Goal: Use online tool/utility: Utilize a website feature to perform a specific function

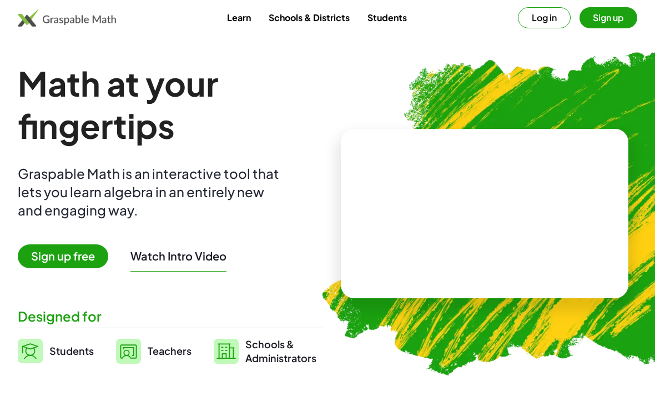
click at [153, 249] on button "Watch Intro Video" at bounding box center [179, 256] width 96 height 14
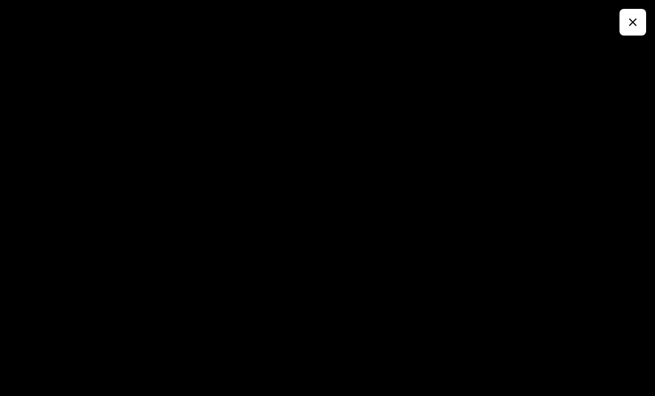
click at [624, 19] on button "button" at bounding box center [633, 22] width 27 height 27
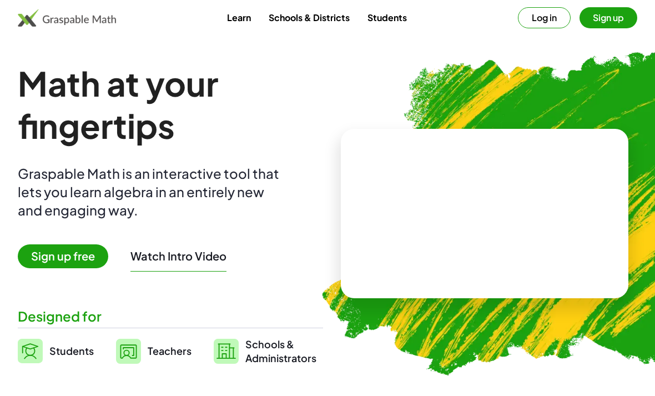
click at [82, 266] on span "Sign up free" at bounding box center [63, 256] width 91 height 24
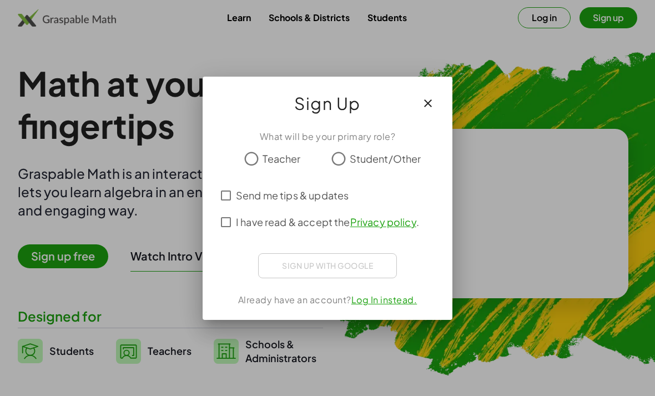
click at [78, 258] on div at bounding box center [327, 198] width 655 height 396
click at [432, 108] on icon "button" at bounding box center [428, 103] width 13 height 13
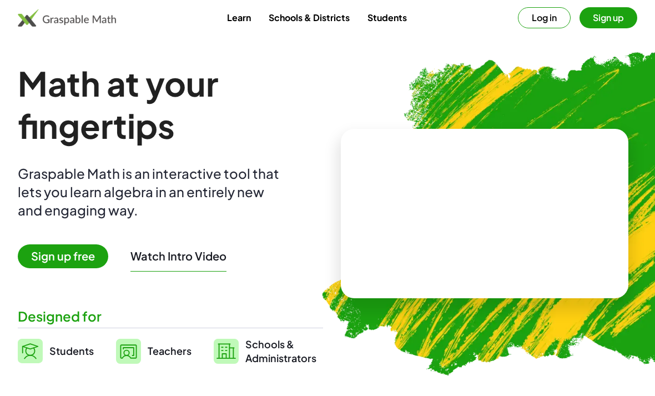
click at [543, 26] on button "Log in" at bounding box center [544, 17] width 53 height 21
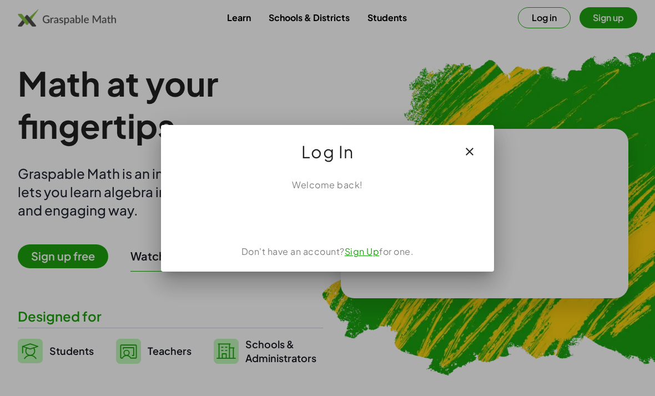
click at [369, 247] on link "Sign Up" at bounding box center [362, 251] width 35 height 12
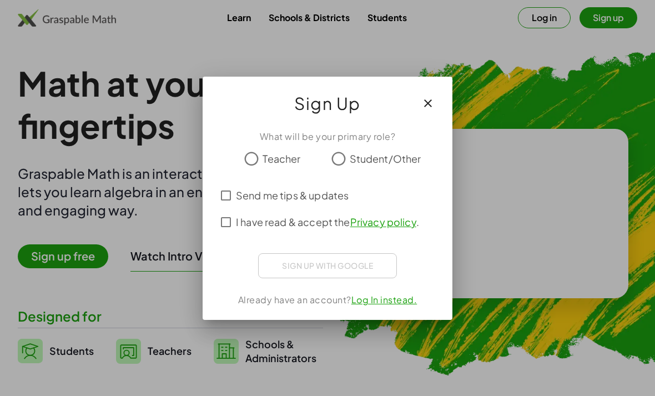
click at [435, 105] on button "button" at bounding box center [428, 103] width 27 height 27
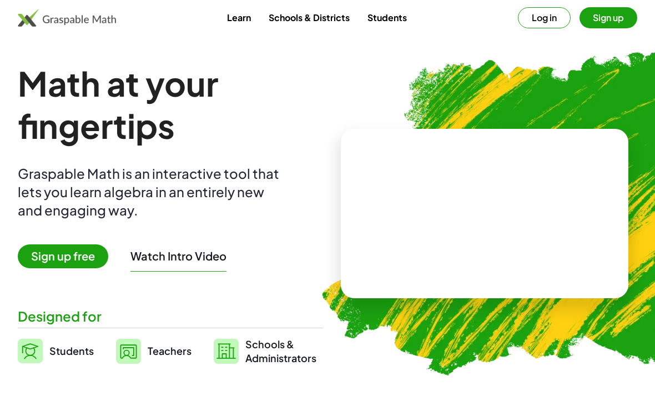
click at [547, 19] on button "Log in" at bounding box center [544, 17] width 53 height 21
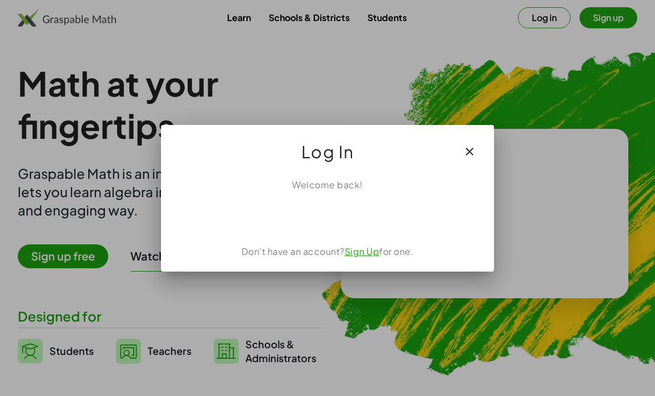
click at [481, 150] on button "button" at bounding box center [470, 151] width 27 height 27
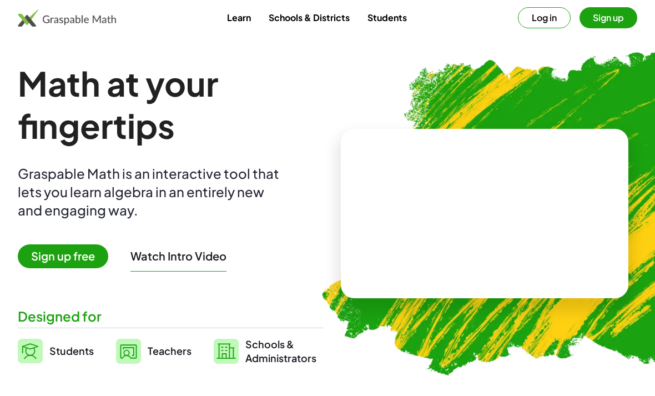
click at [444, 179] on video at bounding box center [485, 213] width 167 height 83
click at [90, 262] on span "Sign up free" at bounding box center [63, 256] width 91 height 24
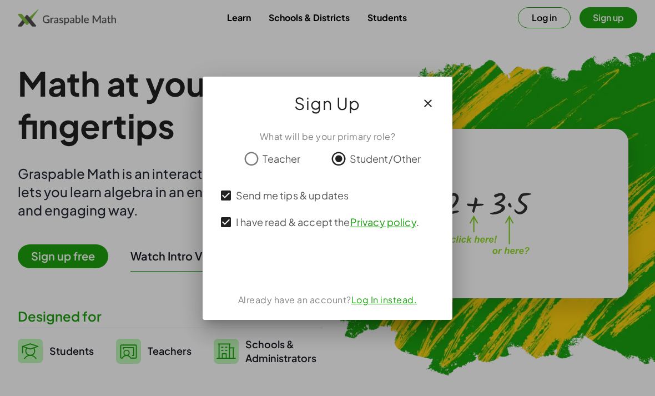
click at [309, 275] on div "ลงชื่อเข้าใช้ด้วย Google เปิดในแท็บใหม่" at bounding box center [327, 264] width 107 height 24
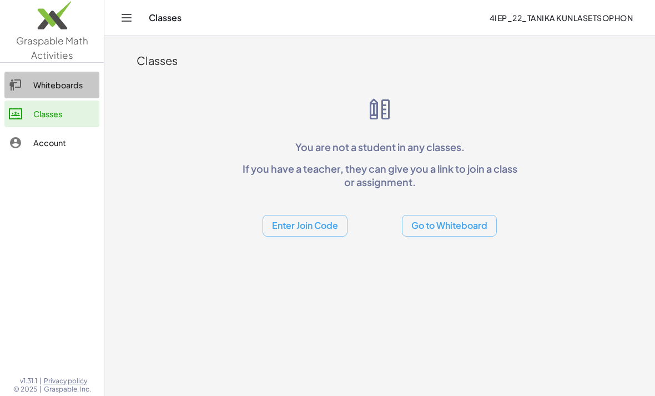
click at [60, 82] on div "Whiteboards" at bounding box center [64, 84] width 62 height 13
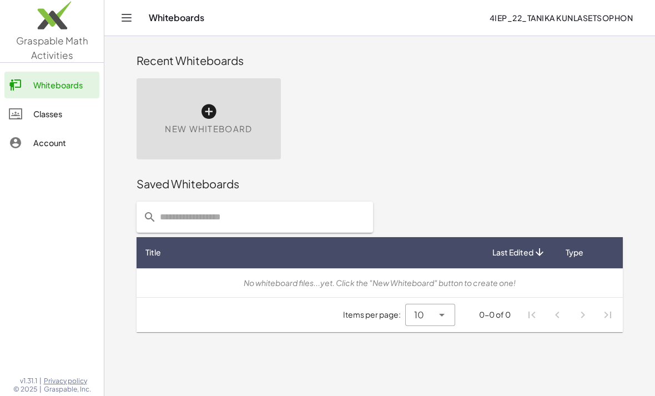
click at [188, 127] on span "New Whiteboard" at bounding box center [208, 129] width 87 height 13
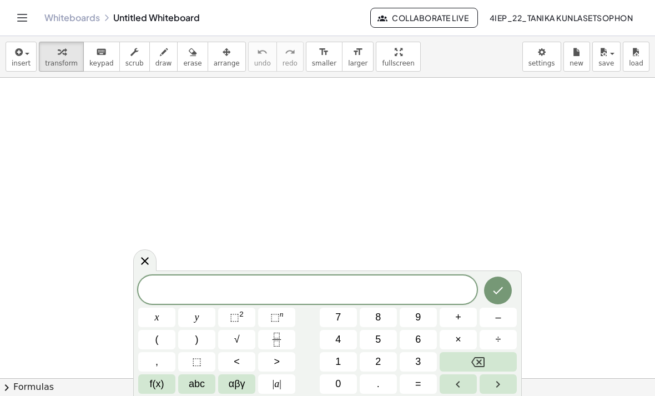
click at [155, 386] on span "f(x)" at bounding box center [157, 384] width 14 height 15
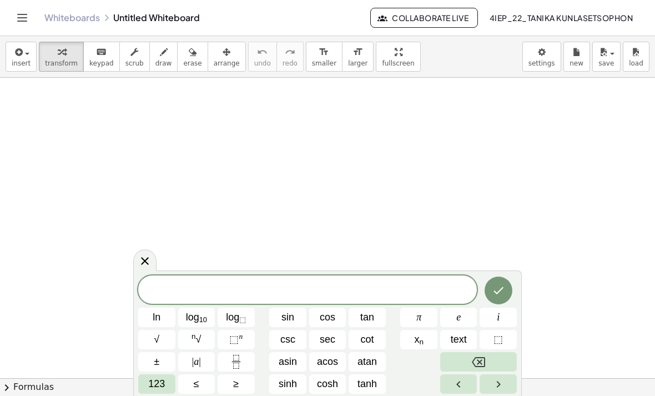
click at [154, 387] on span "123" at bounding box center [156, 384] width 17 height 15
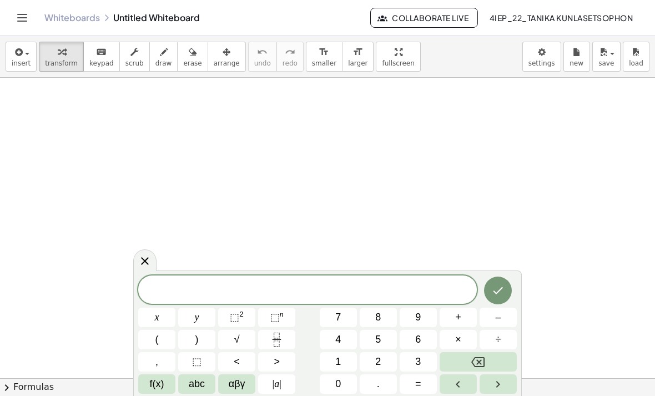
click at [157, 385] on span "f(x)" at bounding box center [157, 384] width 14 height 15
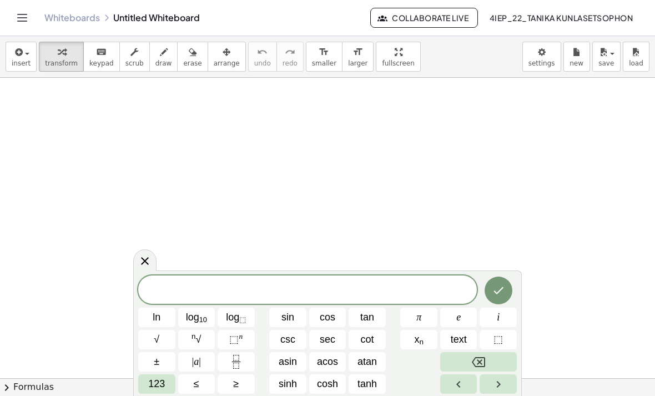
click at [158, 385] on span "123" at bounding box center [156, 384] width 17 height 15
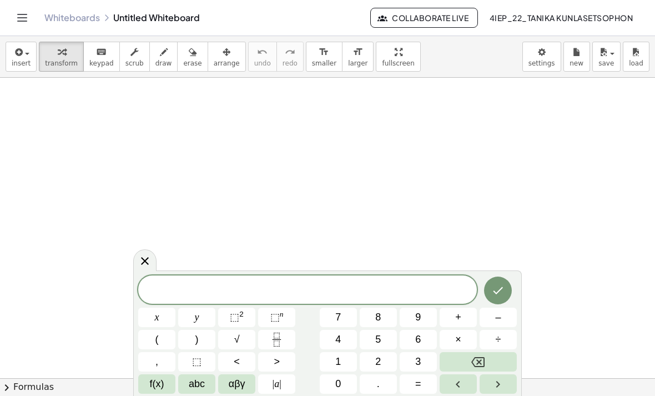
click at [153, 380] on span "f(x)" at bounding box center [157, 384] width 14 height 15
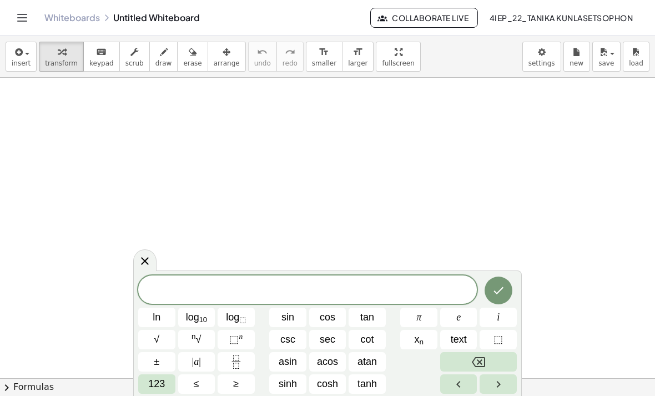
scroll to position [22, 0]
click at [153, 381] on span "123" at bounding box center [156, 384] width 17 height 15
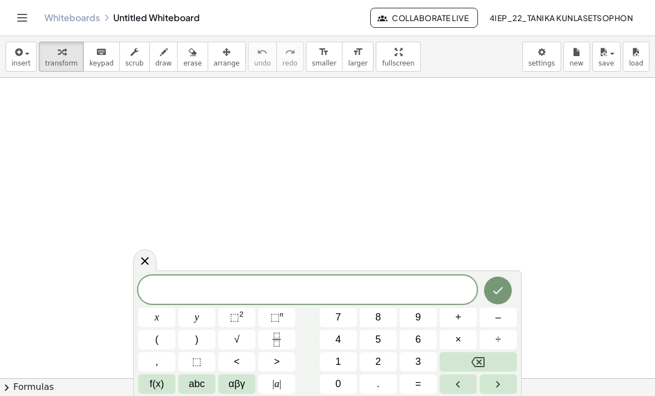
click at [229, 387] on span "αβγ" at bounding box center [237, 384] width 17 height 15
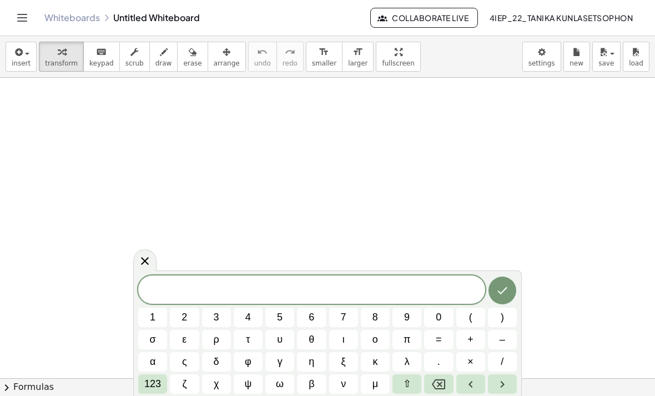
click at [154, 376] on button "123" at bounding box center [152, 383] width 29 height 19
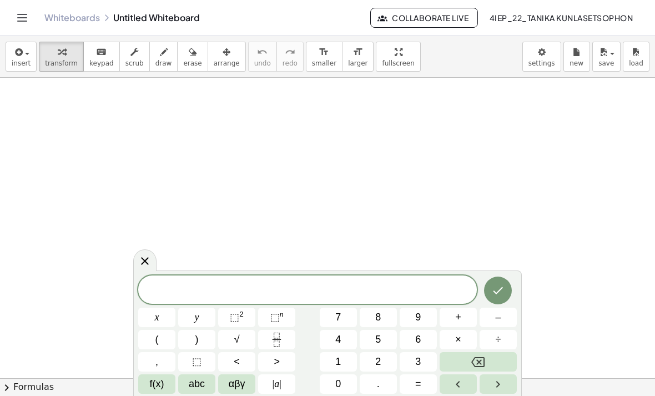
click at [150, 380] on span "f(x)" at bounding box center [157, 384] width 14 height 15
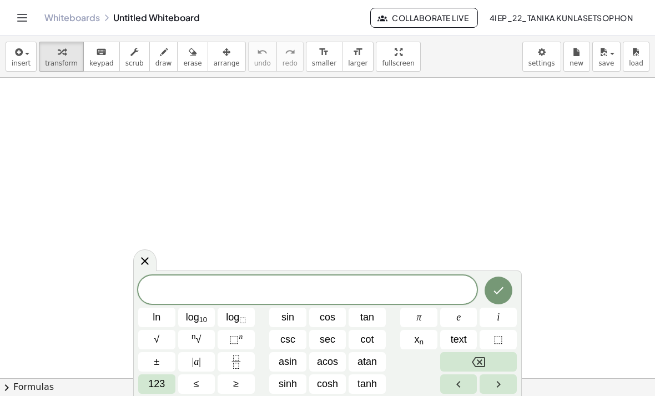
click at [152, 380] on span "123" at bounding box center [156, 384] width 17 height 15
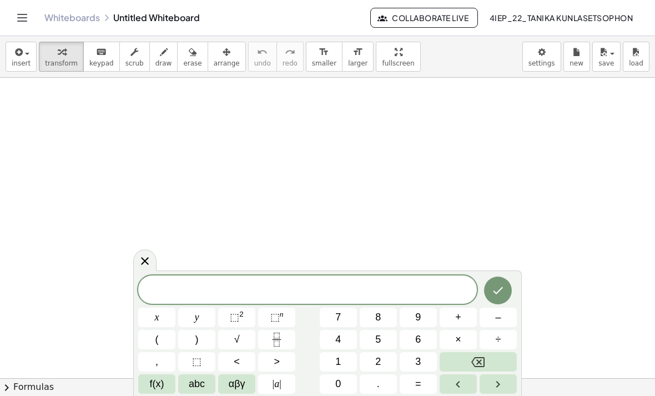
click at [190, 381] on span "abc" at bounding box center [197, 384] width 16 height 15
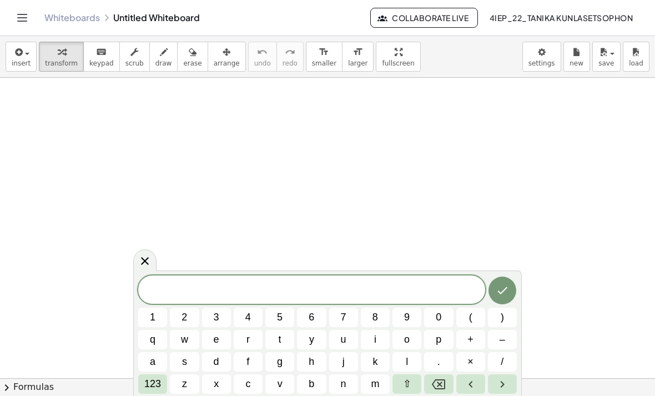
click at [262, 359] on button "f" at bounding box center [248, 361] width 29 height 19
click at [156, 380] on span "123" at bounding box center [152, 384] width 17 height 15
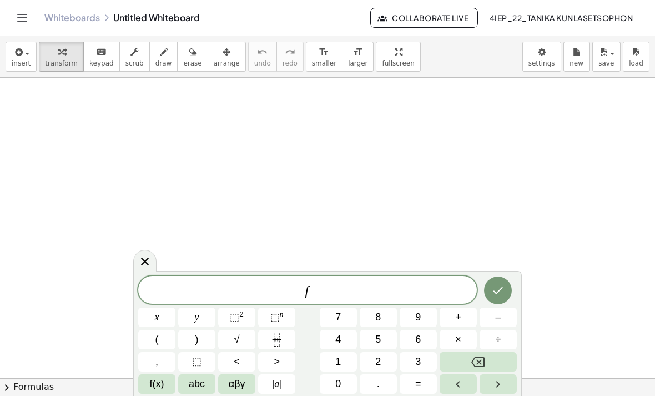
click at [158, 339] on span "(" at bounding box center [156, 339] width 3 height 15
click at [157, 339] on span "(" at bounding box center [156, 339] width 3 height 15
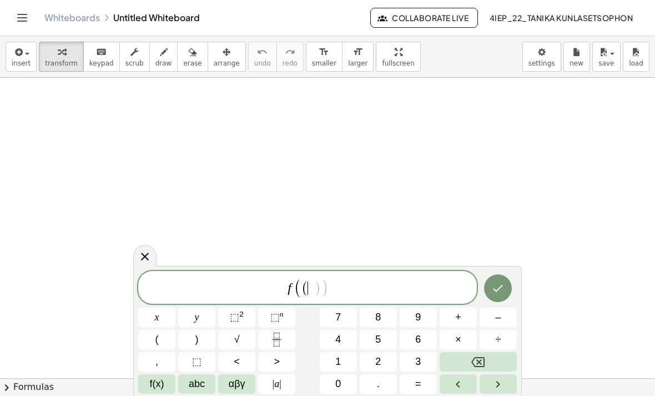
click at [196, 347] on span ")" at bounding box center [196, 339] width 3 height 15
click at [495, 360] on button "Backspace" at bounding box center [478, 361] width 77 height 19
click at [155, 315] on span "x" at bounding box center [157, 317] width 4 height 15
click at [195, 338] on span ")" at bounding box center [196, 339] width 3 height 15
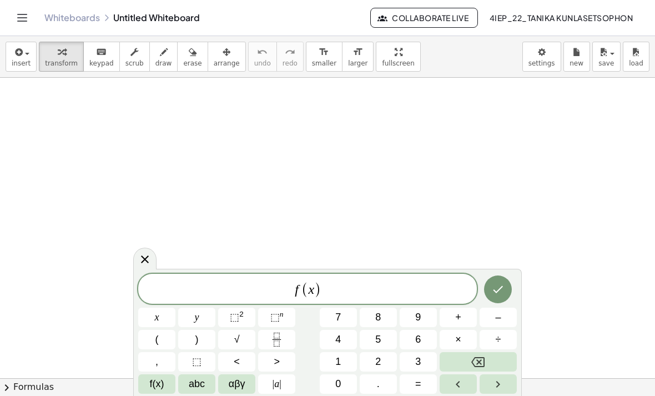
click at [432, 386] on button "=" at bounding box center [418, 383] width 37 height 19
click at [157, 320] on span "x" at bounding box center [157, 317] width 4 height 15
click at [498, 320] on span "–" at bounding box center [498, 317] width 6 height 15
click at [387, 346] on button "5" at bounding box center [378, 339] width 37 height 19
click at [500, 290] on icon "Done" at bounding box center [497, 289] width 13 height 13
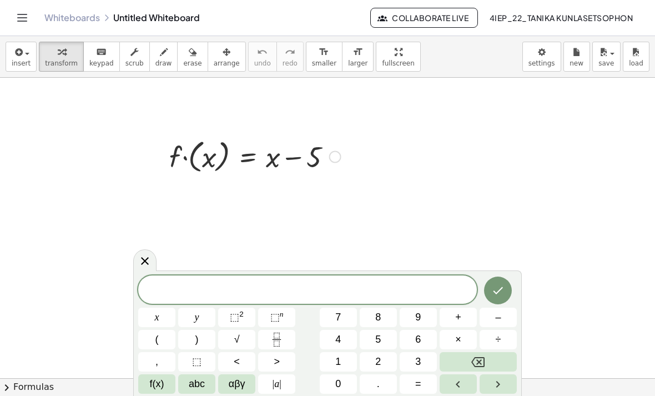
click at [154, 385] on span "f(x)" at bounding box center [157, 384] width 14 height 15
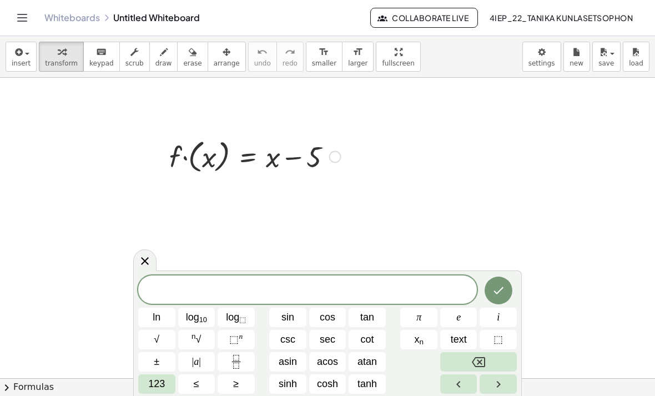
click at [154, 382] on span "123" at bounding box center [156, 384] width 17 height 15
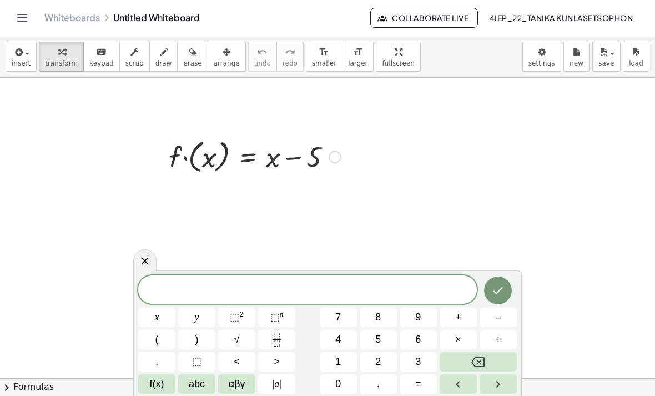
click at [189, 381] on span "abc" at bounding box center [197, 384] width 16 height 15
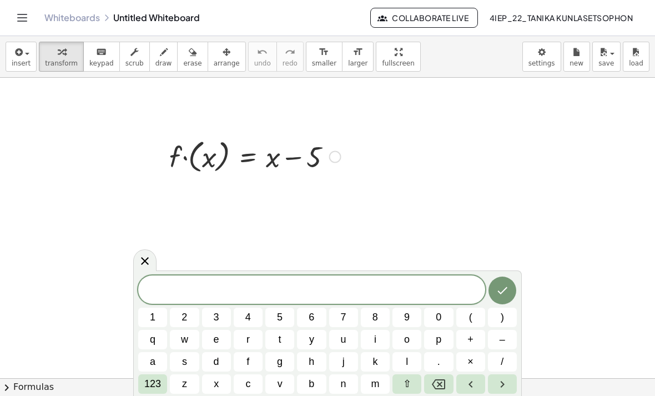
click at [256, 360] on button "f" at bounding box center [248, 361] width 29 height 19
click at [154, 378] on span "123" at bounding box center [152, 384] width 17 height 15
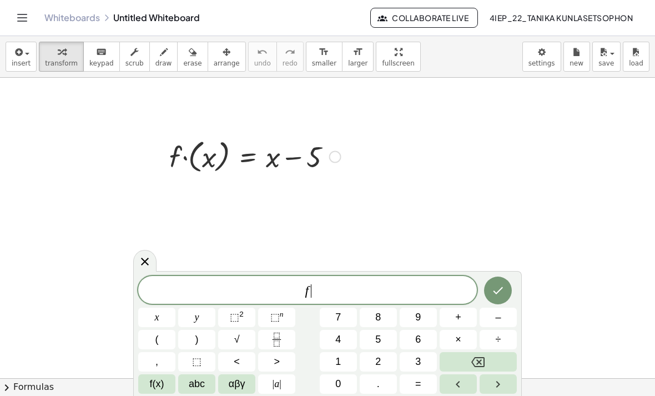
click at [158, 334] on span "(" at bounding box center [156, 339] width 3 height 15
click at [385, 363] on button "2" at bounding box center [378, 361] width 37 height 19
click at [201, 336] on button ")" at bounding box center [196, 339] width 37 height 19
click at [463, 316] on button "+" at bounding box center [458, 317] width 37 height 19
click at [186, 385] on button "abc" at bounding box center [196, 383] width 37 height 19
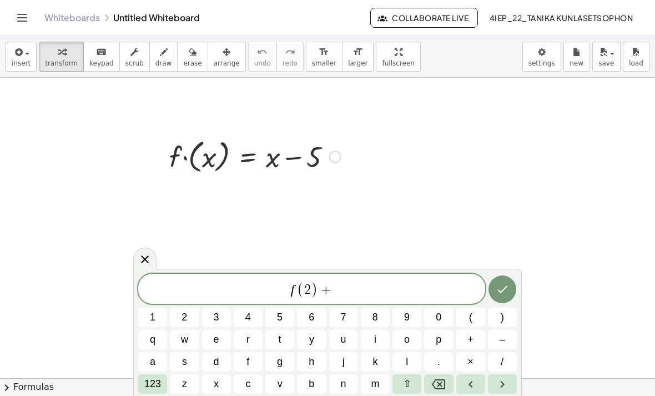
click at [257, 349] on button "r" at bounding box center [248, 339] width 29 height 19
click at [447, 379] on button "Backspace" at bounding box center [438, 383] width 29 height 19
click at [150, 378] on span "123" at bounding box center [152, 384] width 17 height 15
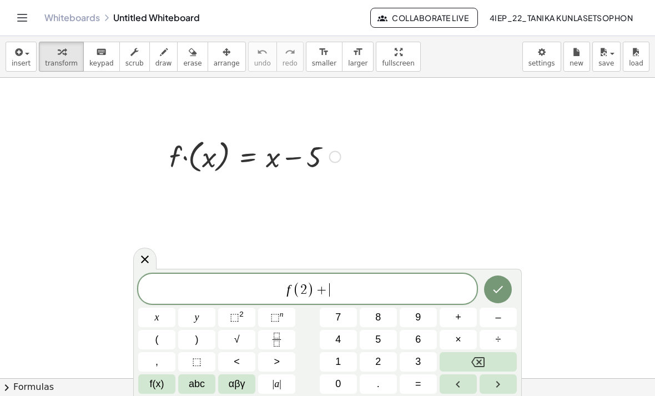
click at [202, 385] on span "abc" at bounding box center [197, 384] width 16 height 15
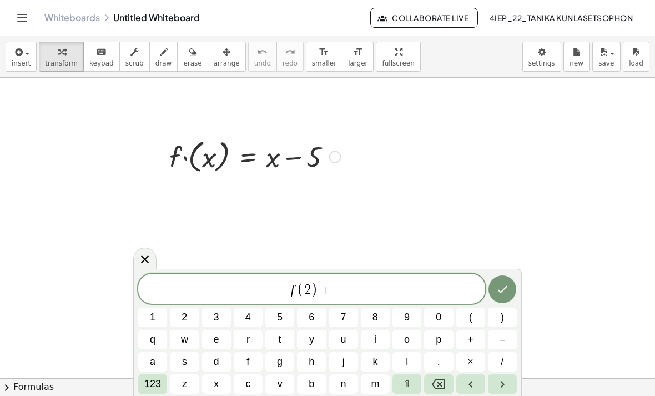
click at [265, 361] on button "g" at bounding box center [279, 361] width 29 height 19
click at [243, 365] on button "f" at bounding box center [248, 361] width 29 height 19
click at [445, 384] on icon "Backspace" at bounding box center [438, 384] width 13 height 10
click at [444, 383] on icon "Backspace" at bounding box center [438, 384] width 13 height 13
click at [251, 360] on button "f" at bounding box center [248, 361] width 29 height 19
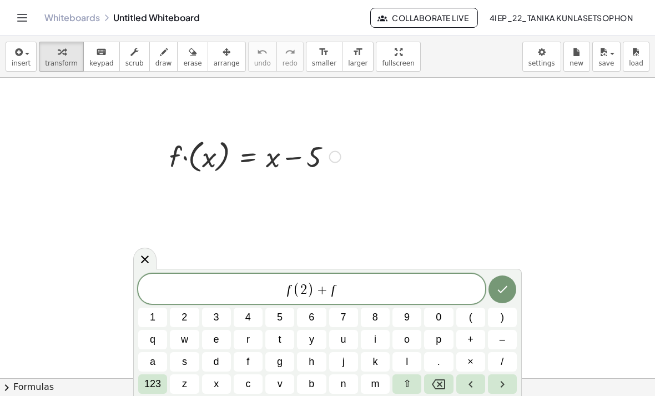
click at [155, 382] on span "123" at bounding box center [152, 384] width 17 height 15
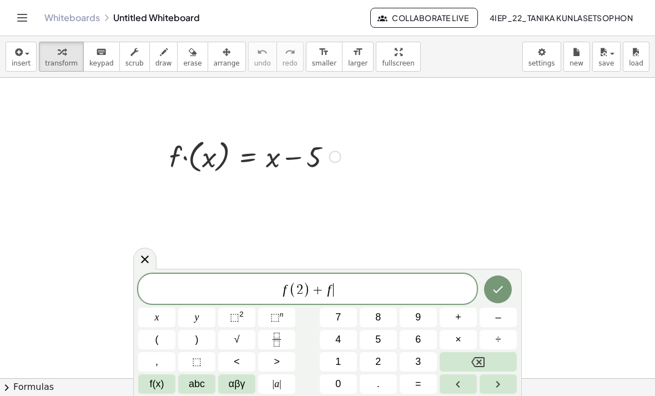
click at [158, 338] on span "(" at bounding box center [156, 339] width 3 height 15
click at [390, 310] on button "8" at bounding box center [378, 317] width 37 height 19
click at [198, 339] on span ")" at bounding box center [196, 339] width 3 height 15
click at [500, 283] on icon "Done" at bounding box center [497, 289] width 13 height 13
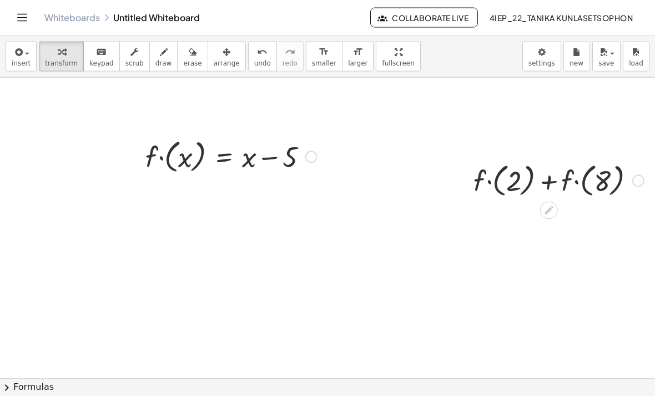
scroll to position [3, 0]
click at [552, 207] on icon at bounding box center [549, 210] width 12 height 12
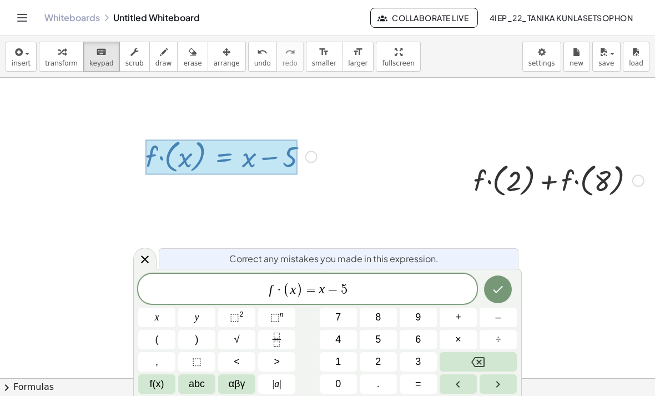
click at [409, 289] on span "f · ( x ) = x − 5" at bounding box center [307, 289] width 339 height 18
click at [300, 290] on span ")" at bounding box center [299, 290] width 7 height 16
click at [298, 285] on span ")" at bounding box center [299, 290] width 7 height 16
click at [481, 357] on icon "Backspace" at bounding box center [477, 362] width 13 height 10
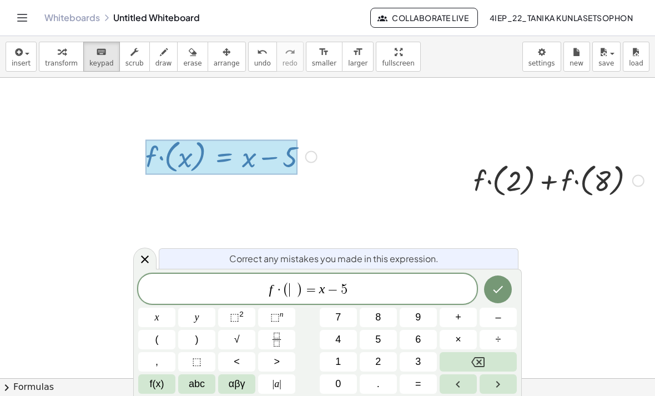
click at [343, 365] on button "1" at bounding box center [338, 361] width 37 height 19
click at [342, 365] on button "1" at bounding box center [338, 361] width 37 height 19
click at [354, 383] on button "0" at bounding box center [338, 383] width 37 height 19
click at [485, 364] on icon "Backspace" at bounding box center [477, 362] width 13 height 10
click at [485, 363] on icon "Backspace" at bounding box center [477, 362] width 13 height 10
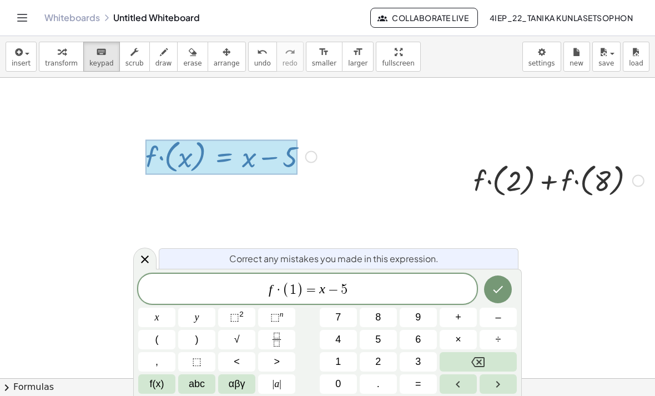
click at [341, 377] on span "0" at bounding box center [338, 384] width 6 height 15
click at [499, 296] on icon "Done" at bounding box center [497, 289] width 13 height 13
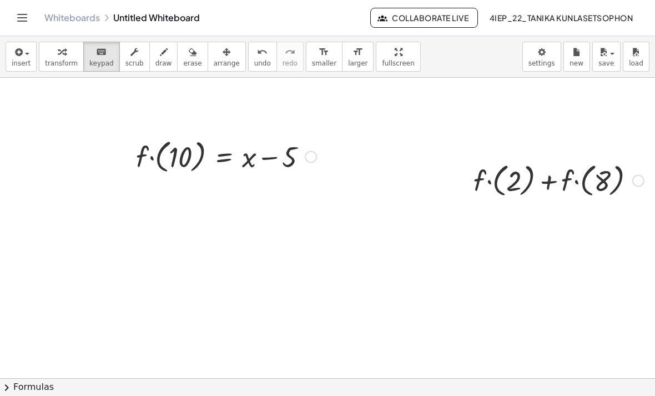
click at [153, 158] on div at bounding box center [227, 156] width 192 height 41
click at [170, 155] on div at bounding box center [227, 156] width 192 height 41
click at [170, 154] on div at bounding box center [227, 156] width 192 height 41
click at [155, 154] on div at bounding box center [227, 156] width 192 height 41
click at [182, 157] on div at bounding box center [227, 156] width 192 height 41
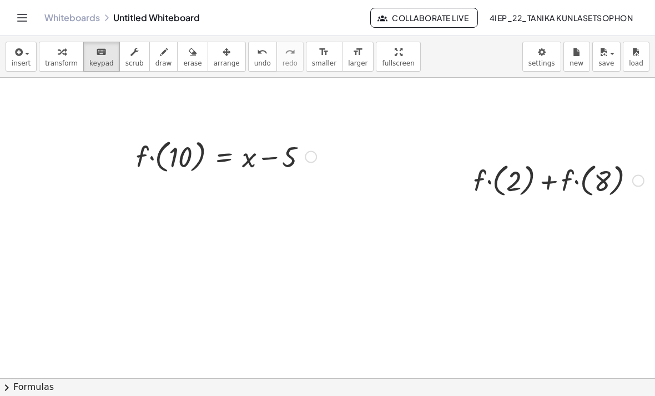
click at [570, 165] on div at bounding box center [559, 179] width 182 height 41
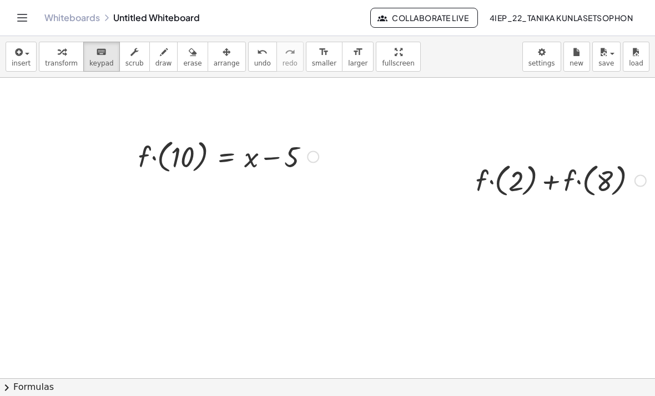
click at [190, 162] on div at bounding box center [229, 156] width 192 height 41
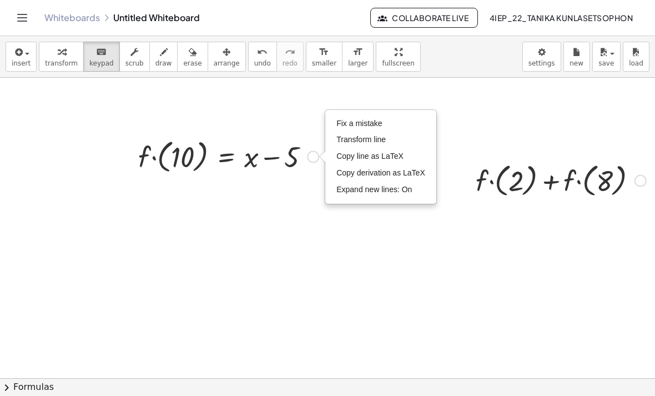
scroll to position [0, 17]
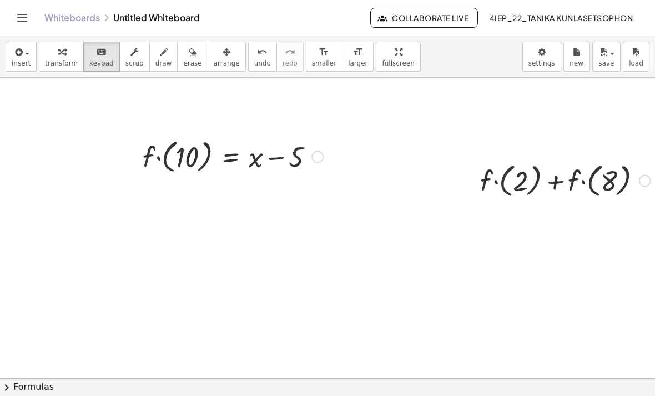
click at [495, 183] on div at bounding box center [566, 179] width 182 height 41
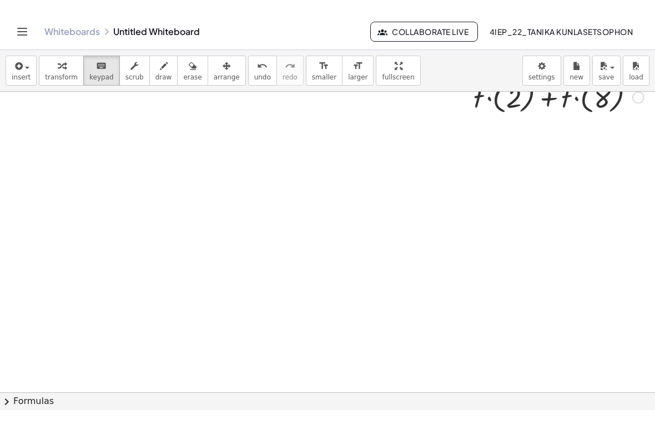
scroll to position [0, 24]
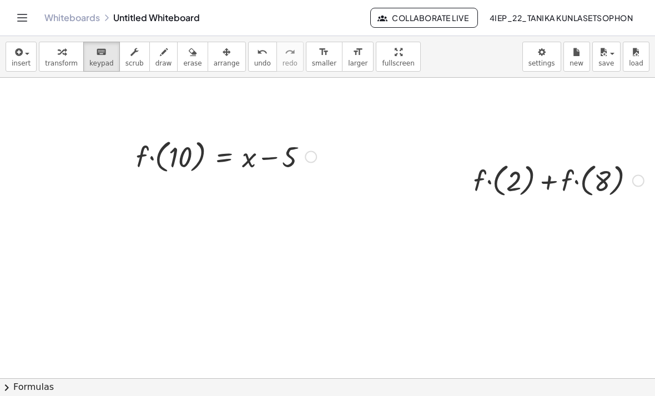
click at [420, 52] on div "insert select one: Math Expression Function Text Youtube Video Graphing Geometr…" at bounding box center [327, 57] width 655 height 42
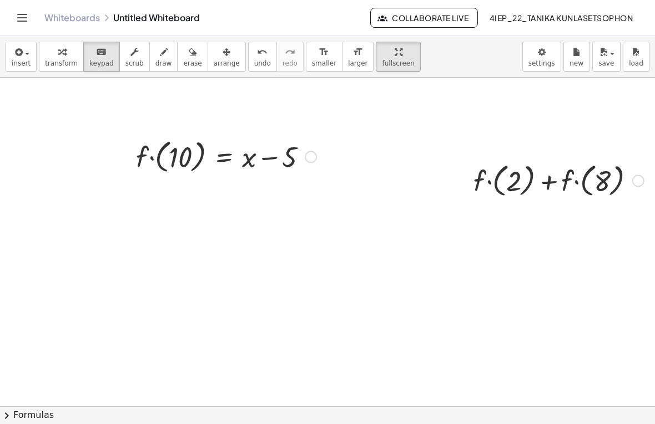
click at [177, 136] on div at bounding box center [227, 156] width 192 height 41
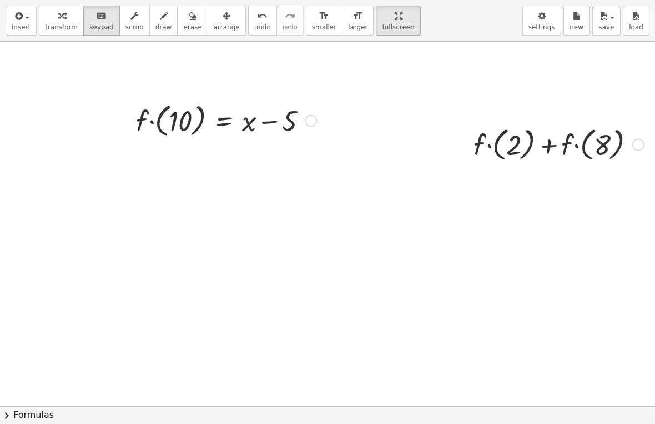
click at [177, 124] on div at bounding box center [227, 119] width 192 height 41
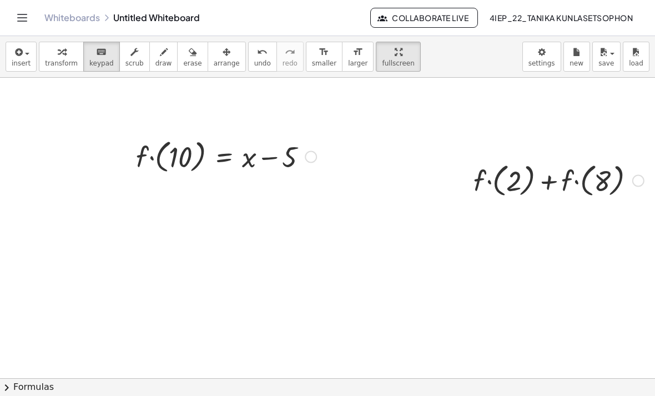
click at [34, 14] on div "Whiteboards Untitled Whiteboard Collaborate Live 4IEP_22_Tanika Kunlasetsophon" at bounding box center [327, 18] width 629 height 36
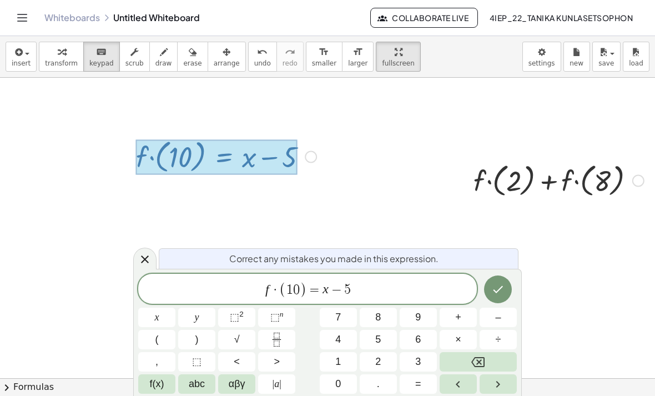
click at [491, 364] on button "Backspace" at bounding box center [478, 361] width 77 height 19
click at [490, 362] on button "Backspace" at bounding box center [478, 361] width 77 height 19
click at [490, 359] on button "Backspace" at bounding box center [478, 361] width 77 height 19
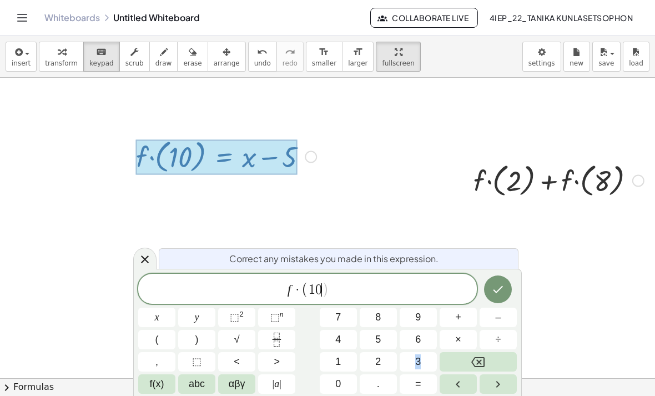
click at [499, 362] on button "Backspace" at bounding box center [478, 361] width 77 height 19
click at [505, 358] on button "Backspace" at bounding box center [478, 361] width 77 height 19
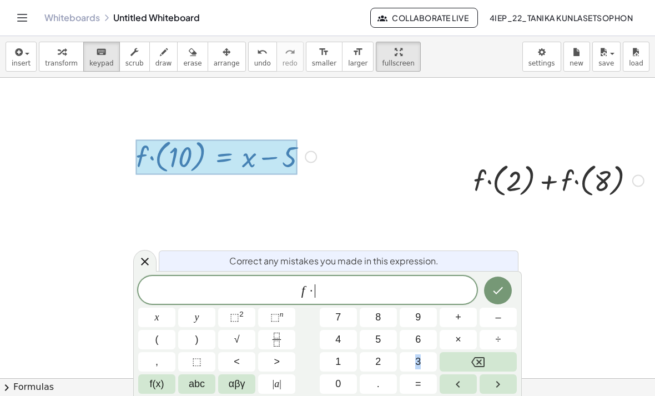
click at [507, 362] on button "Backspace" at bounding box center [478, 361] width 77 height 19
click at [506, 361] on button "Backspace" at bounding box center [478, 361] width 77 height 19
click at [506, 362] on button "Backspace" at bounding box center [478, 361] width 77 height 19
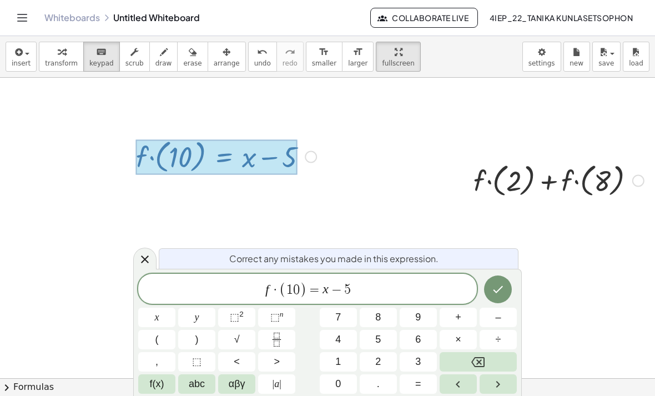
click at [479, 365] on icon "Backspace" at bounding box center [477, 361] width 13 height 13
click at [488, 358] on button "Backspace" at bounding box center [478, 361] width 77 height 19
click at [488, 357] on button "Backspace" at bounding box center [478, 361] width 77 height 19
click at [488, 359] on button "Backspace" at bounding box center [478, 361] width 77 height 19
click at [487, 359] on button "Backspace" at bounding box center [478, 361] width 77 height 19
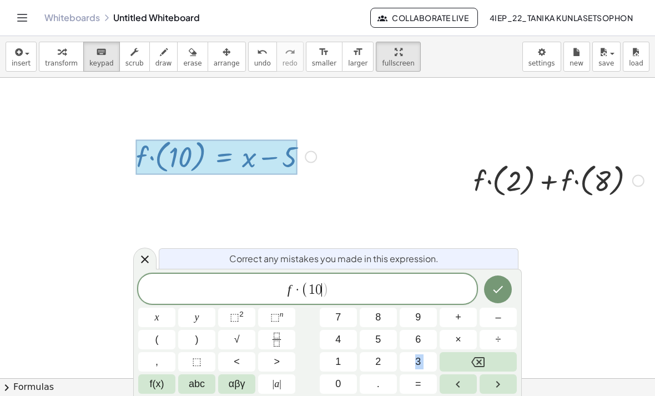
click at [486, 359] on button "Backspace" at bounding box center [478, 361] width 77 height 19
click at [488, 359] on button "Backspace" at bounding box center [478, 361] width 77 height 19
click at [494, 359] on button "Backspace" at bounding box center [478, 361] width 77 height 19
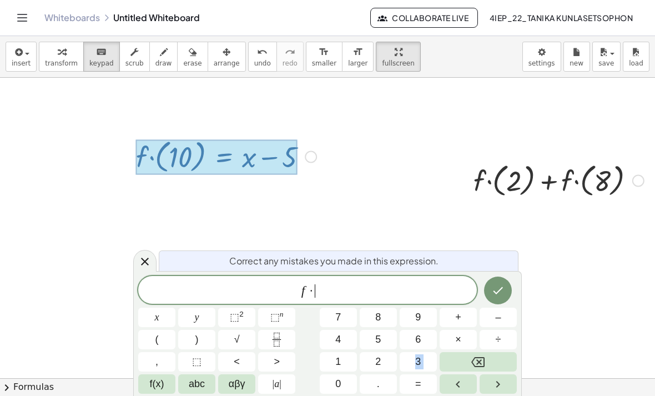
click at [490, 359] on button "Backspace" at bounding box center [478, 361] width 77 height 19
click at [489, 359] on button "Backspace" at bounding box center [478, 361] width 77 height 19
click at [154, 379] on span "f(x)" at bounding box center [157, 384] width 14 height 15
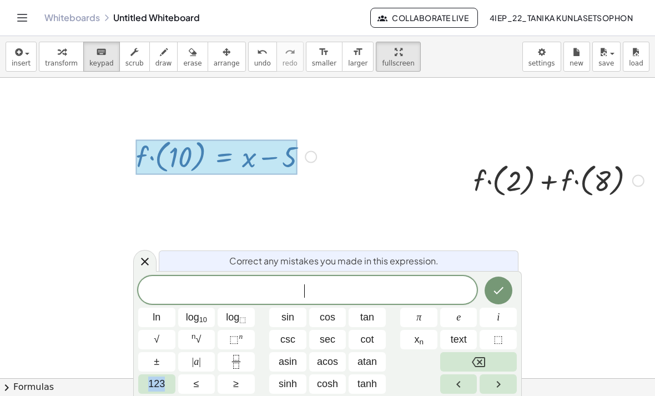
click at [503, 358] on button "Backspace" at bounding box center [478, 361] width 77 height 19
click at [455, 375] on button "Left arrow" at bounding box center [458, 383] width 37 height 19
click at [463, 384] on icon "Left arrow" at bounding box center [458, 384] width 13 height 13
click at [157, 379] on span "123" at bounding box center [156, 384] width 17 height 15
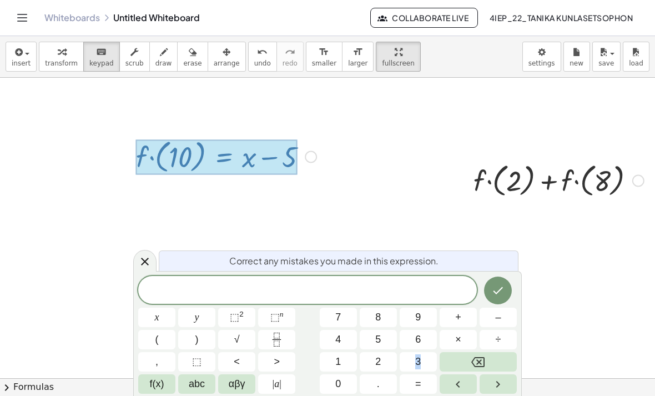
click at [143, 375] on button "f(x)" at bounding box center [156, 383] width 37 height 19
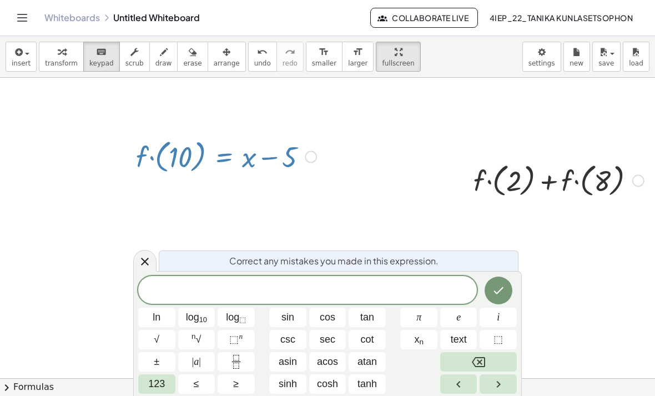
click at [154, 378] on span "123" at bounding box center [156, 384] width 17 height 15
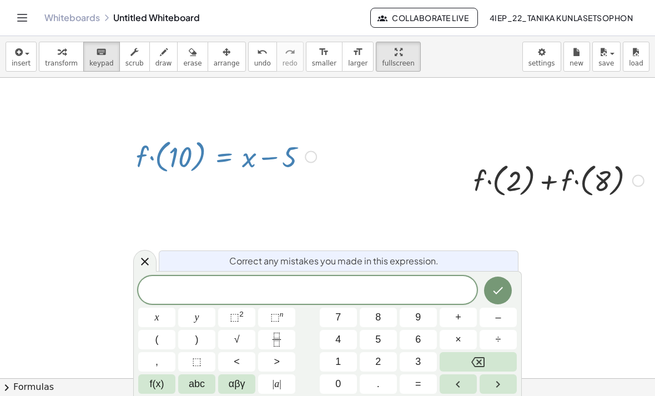
click at [199, 385] on span "abc" at bounding box center [197, 384] width 16 height 15
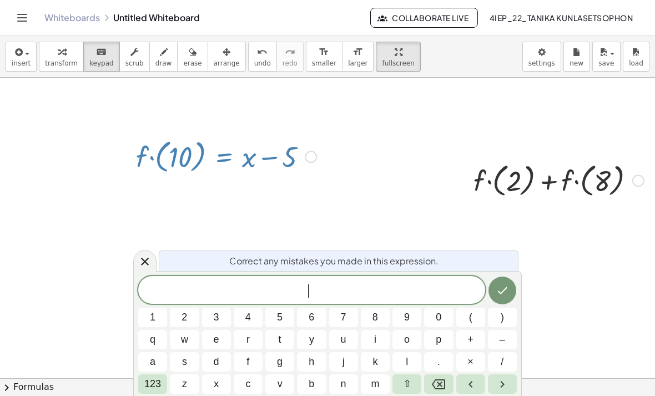
click at [252, 364] on button "f" at bounding box center [248, 361] width 29 height 19
click at [150, 380] on span "123" at bounding box center [152, 384] width 17 height 15
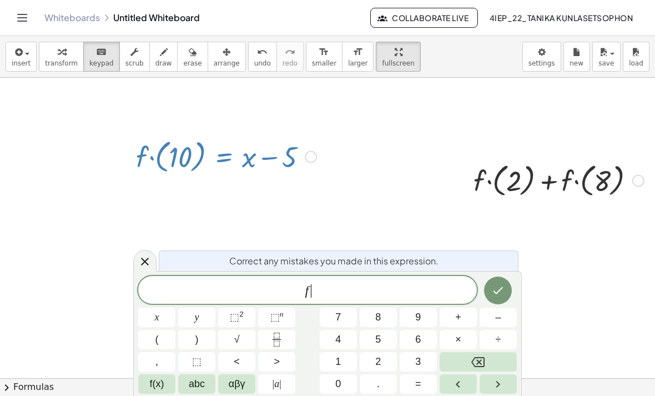
click at [160, 338] on button "(" at bounding box center [156, 339] width 37 height 19
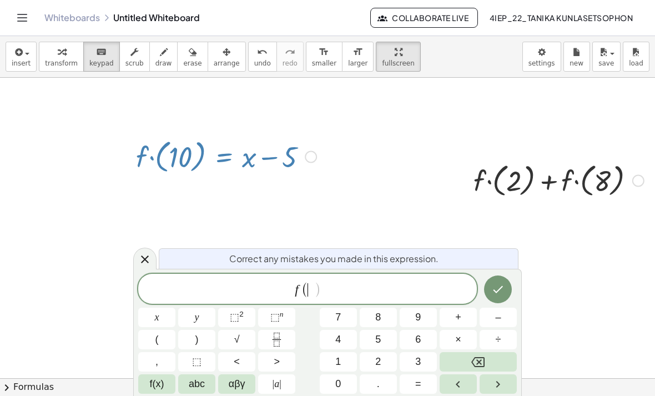
click at [160, 338] on button "(" at bounding box center [156, 339] width 37 height 19
click at [205, 342] on button ")" at bounding box center [196, 339] width 37 height 19
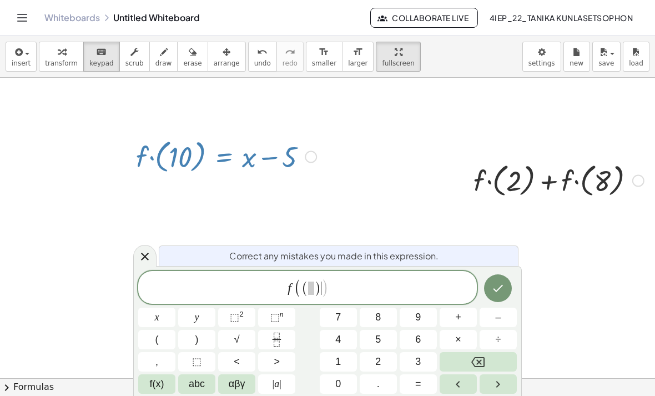
click at [476, 370] on button "Backspace" at bounding box center [478, 361] width 77 height 19
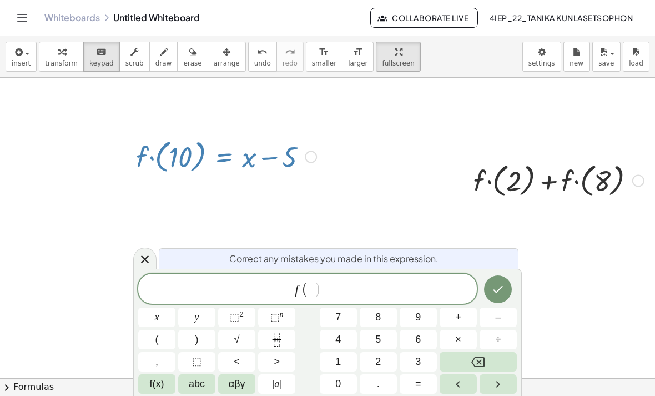
click at [155, 315] on span "x" at bounding box center [157, 317] width 4 height 15
click at [196, 336] on span ")" at bounding box center [196, 339] width 3 height 15
click at [429, 380] on button "=" at bounding box center [418, 383] width 37 height 19
click at [157, 327] on button "x" at bounding box center [156, 317] width 37 height 19
click at [499, 318] on span "–" at bounding box center [498, 317] width 6 height 15
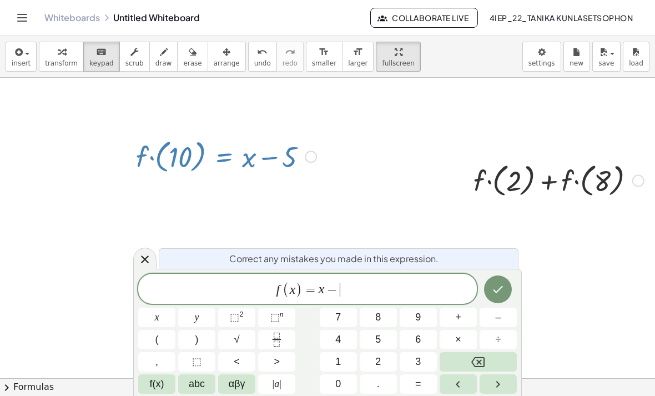
click at [387, 338] on button "5" at bounding box center [378, 339] width 37 height 19
click at [497, 292] on icon "Done" at bounding box center [499, 289] width 10 height 7
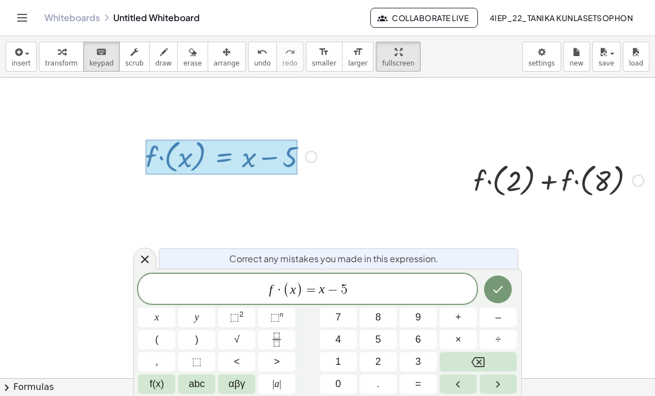
click at [498, 357] on button "Backspace" at bounding box center [478, 361] width 77 height 19
click at [495, 358] on button "Backspace" at bounding box center [478, 361] width 77 height 19
click at [494, 358] on button "Backspace" at bounding box center [478, 361] width 77 height 19
click at [491, 358] on button "Backspace" at bounding box center [478, 361] width 77 height 19
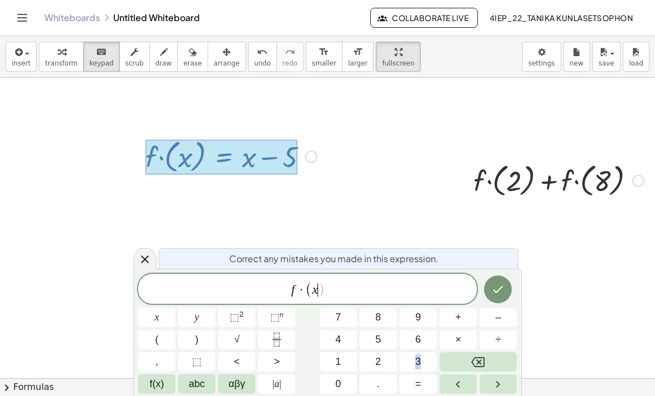
click at [490, 361] on button "Backspace" at bounding box center [478, 361] width 77 height 19
click at [491, 363] on button "Backspace" at bounding box center [478, 361] width 77 height 19
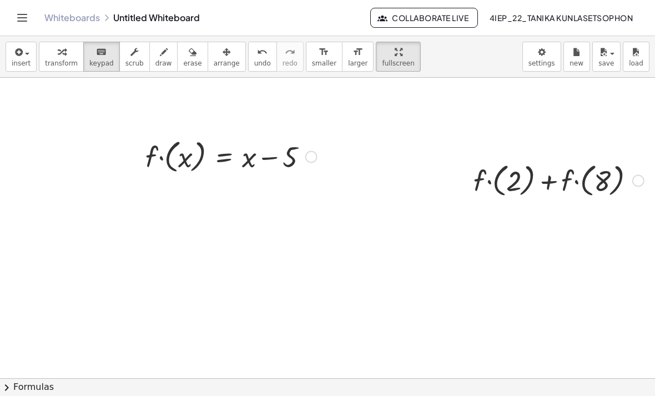
click at [318, 147] on div at bounding box center [231, 156] width 183 height 41
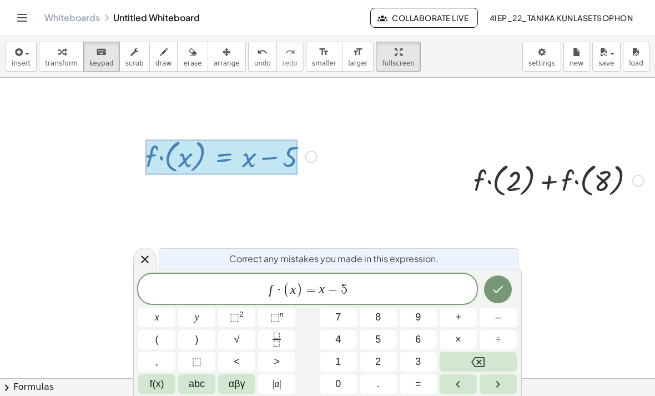
click at [490, 358] on button "Backspace" at bounding box center [478, 361] width 77 height 19
click at [493, 357] on button "Backspace" at bounding box center [478, 361] width 77 height 19
click at [494, 356] on button "Backspace" at bounding box center [478, 361] width 77 height 19
click at [493, 358] on button "Backspace" at bounding box center [478, 361] width 77 height 19
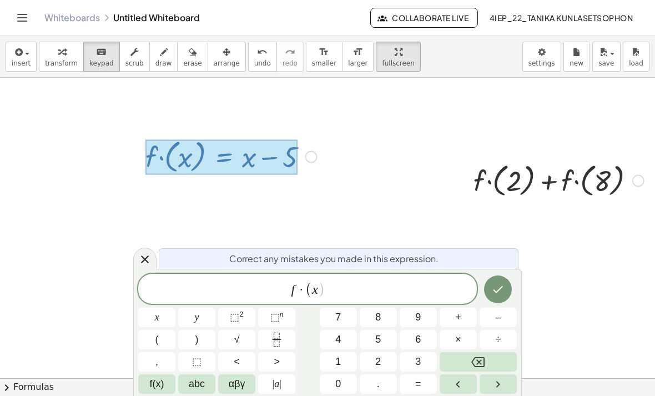
click at [495, 359] on button "Backspace" at bounding box center [478, 361] width 77 height 19
click at [498, 357] on button "Backspace" at bounding box center [478, 361] width 77 height 19
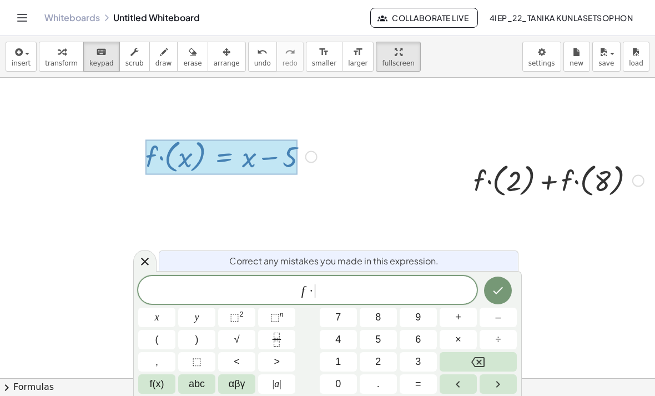
click at [496, 358] on button "Backspace" at bounding box center [478, 361] width 77 height 19
click at [157, 334] on span "(" at bounding box center [156, 339] width 3 height 15
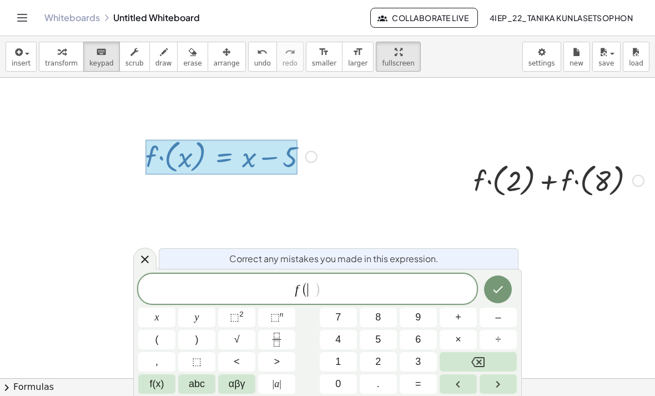
click at [159, 314] on span "x" at bounding box center [157, 317] width 4 height 15
click at [195, 336] on span ")" at bounding box center [196, 339] width 3 height 15
click at [433, 384] on button "=" at bounding box center [418, 383] width 37 height 19
click at [155, 315] on span "x" at bounding box center [157, 317] width 4 height 15
click at [498, 324] on span "–" at bounding box center [498, 317] width 6 height 15
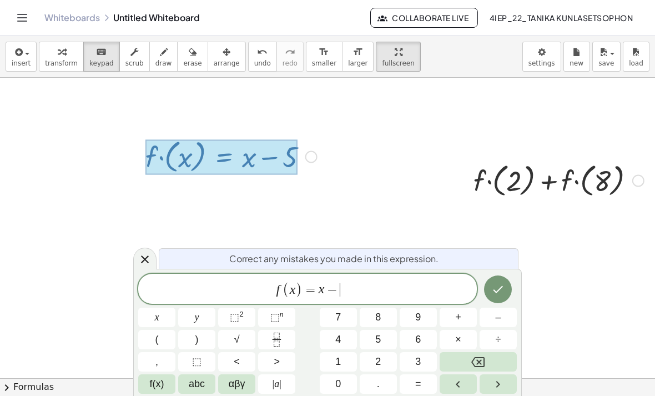
click at [388, 335] on button "5" at bounding box center [378, 339] width 37 height 19
click at [500, 291] on icon "Done" at bounding box center [497, 289] width 13 height 13
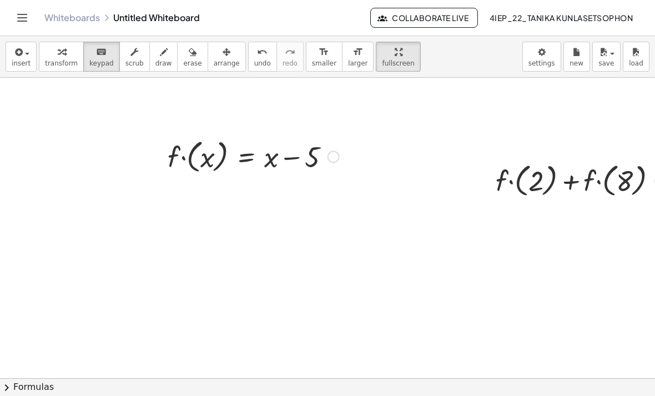
scroll to position [0, 24]
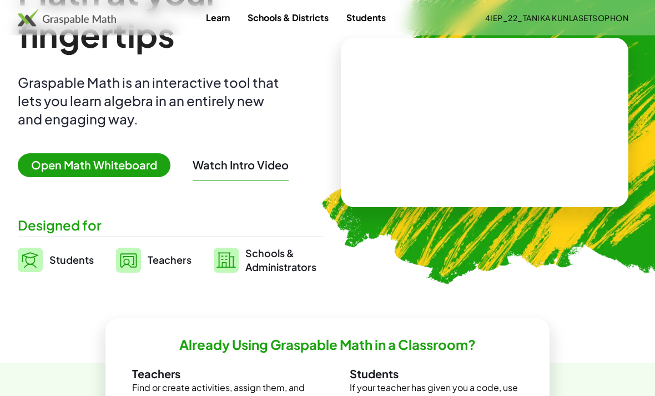
scroll to position [87, 0]
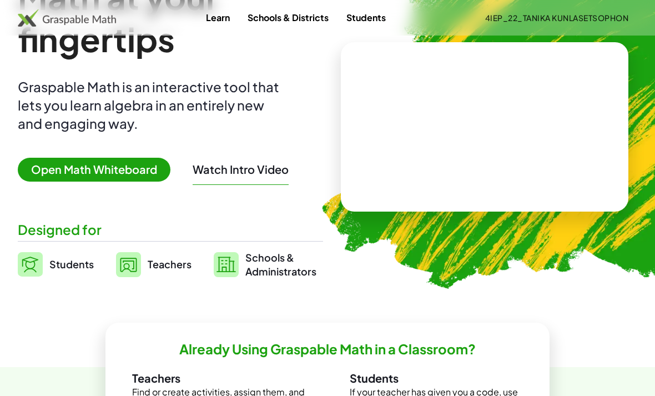
click at [136, 172] on span "Open Math Whiteboard" at bounding box center [94, 170] width 153 height 24
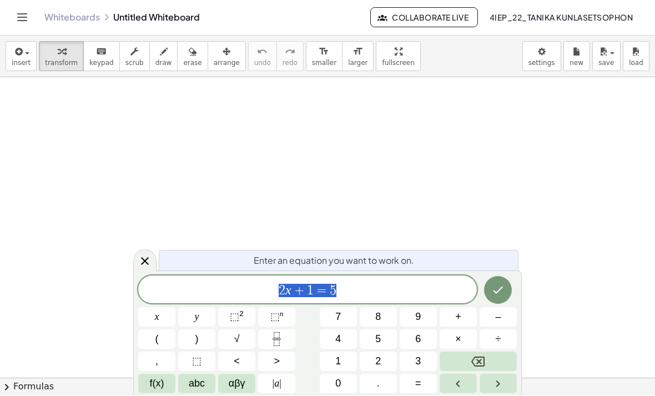
click at [499, 372] on button "Backspace" at bounding box center [478, 361] width 77 height 19
click at [142, 265] on icon at bounding box center [145, 262] width 8 height 8
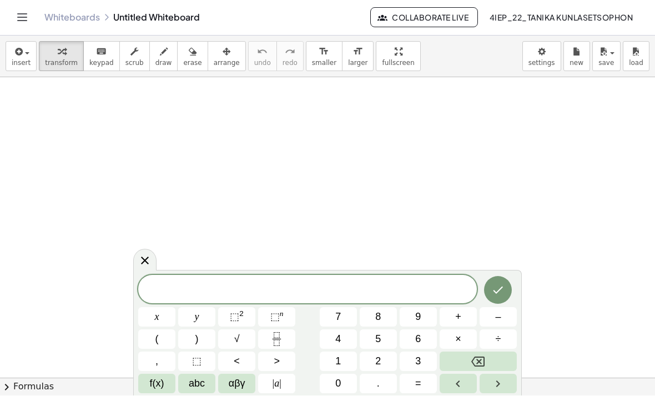
click at [190, 392] on span "abc" at bounding box center [197, 384] width 16 height 15
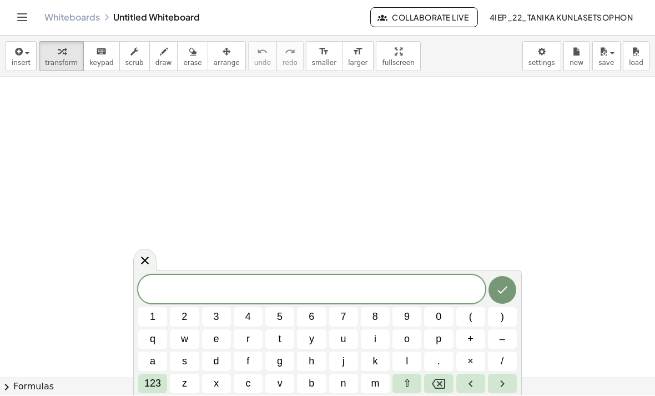
click at [244, 372] on button "f" at bounding box center [248, 361] width 29 height 19
click at [157, 392] on span "123" at bounding box center [152, 384] width 17 height 15
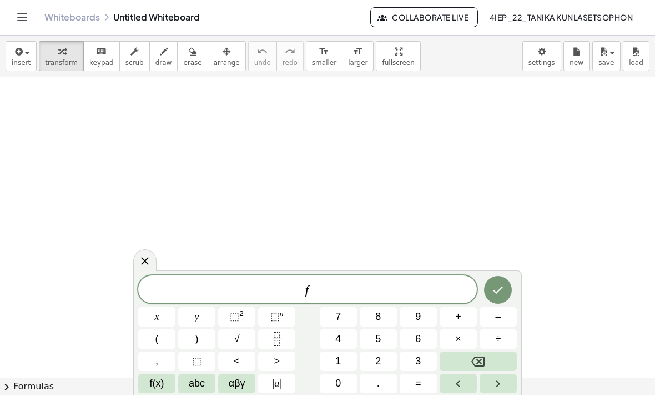
click at [153, 327] on button "x" at bounding box center [156, 317] width 37 height 19
click at [495, 372] on button "Backspace" at bounding box center [478, 361] width 77 height 19
click at [152, 349] on button "(" at bounding box center [156, 339] width 37 height 19
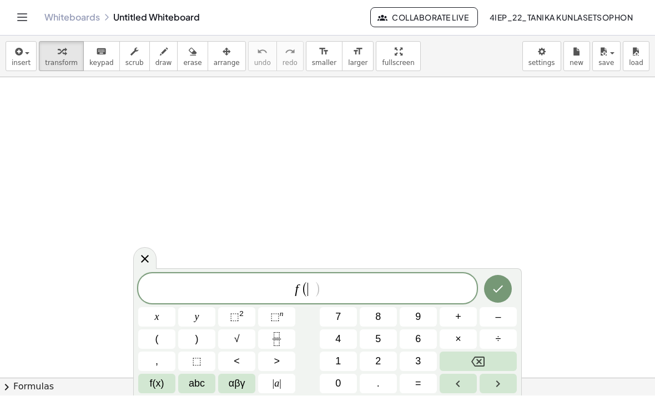
click at [152, 349] on button "(" at bounding box center [156, 339] width 37 height 19
click at [495, 372] on button "Backspace" at bounding box center [478, 361] width 77 height 19
click at [158, 325] on span "x" at bounding box center [157, 317] width 4 height 15
click at [197, 347] on span ")" at bounding box center [196, 339] width 3 height 15
click at [432, 394] on button "=" at bounding box center [418, 383] width 37 height 19
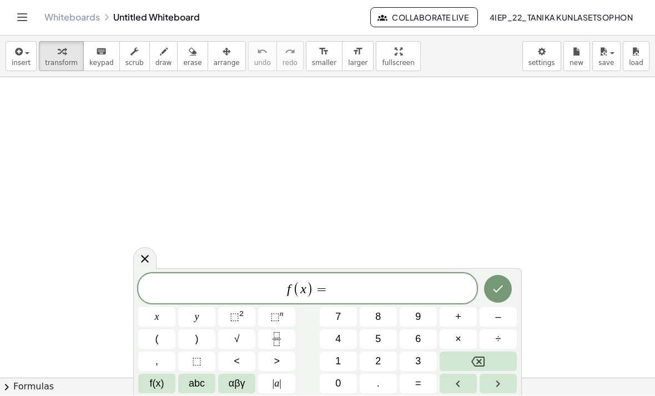
click at [155, 325] on span "x" at bounding box center [157, 317] width 4 height 15
click at [500, 325] on span "–" at bounding box center [498, 317] width 6 height 15
click at [385, 349] on button "5" at bounding box center [378, 339] width 37 height 19
click at [502, 296] on icon "Done" at bounding box center [497, 289] width 13 height 13
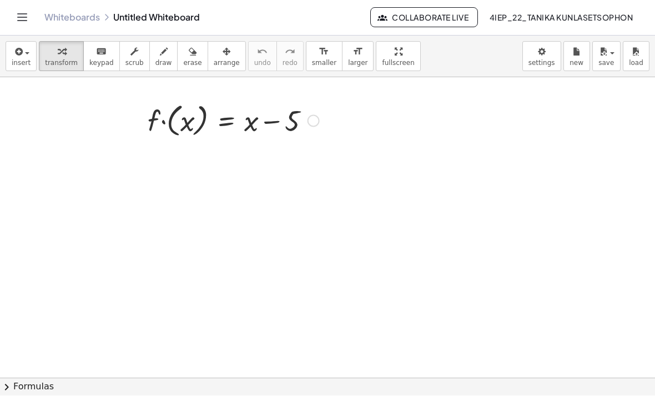
scroll to position [199, 0]
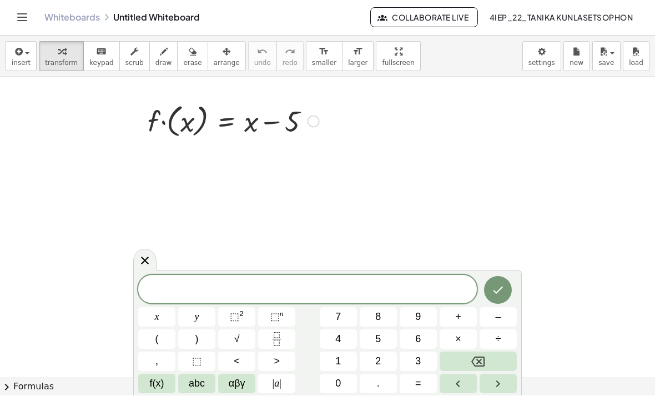
click at [199, 392] on span "abc" at bounding box center [197, 384] width 16 height 15
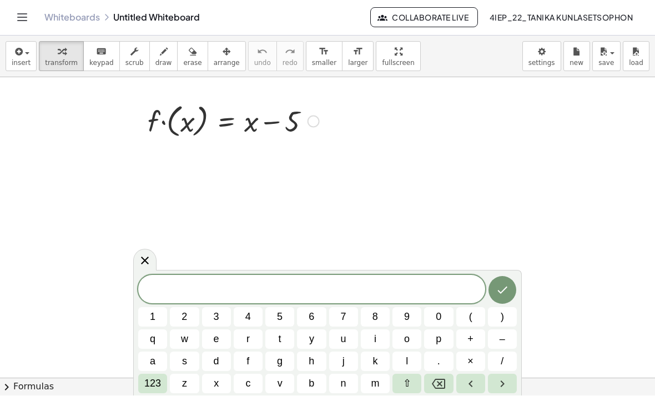
click at [245, 372] on button "f" at bounding box center [248, 361] width 29 height 19
click at [151, 392] on span "123" at bounding box center [152, 384] width 17 height 15
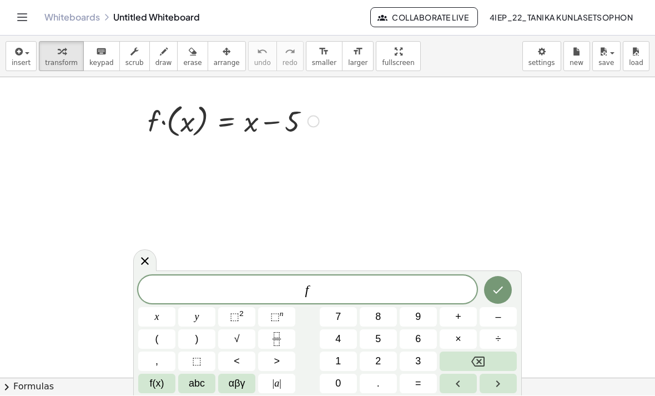
click at [152, 349] on button "(" at bounding box center [156, 339] width 37 height 19
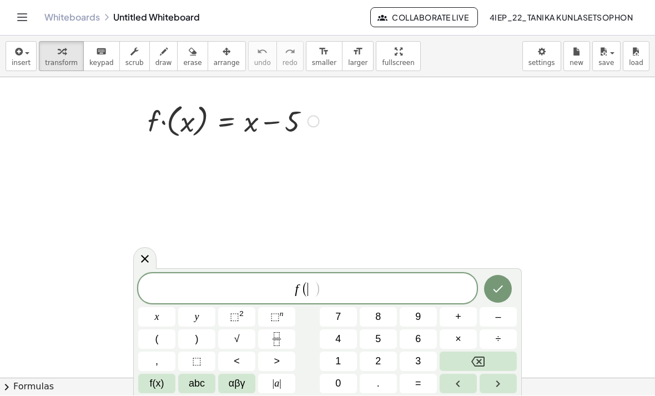
click at [388, 372] on button "2" at bounding box center [378, 361] width 37 height 19
click at [192, 349] on button ")" at bounding box center [196, 339] width 37 height 19
click at [463, 327] on button "+" at bounding box center [458, 317] width 37 height 19
click at [199, 392] on span "abc" at bounding box center [197, 384] width 16 height 15
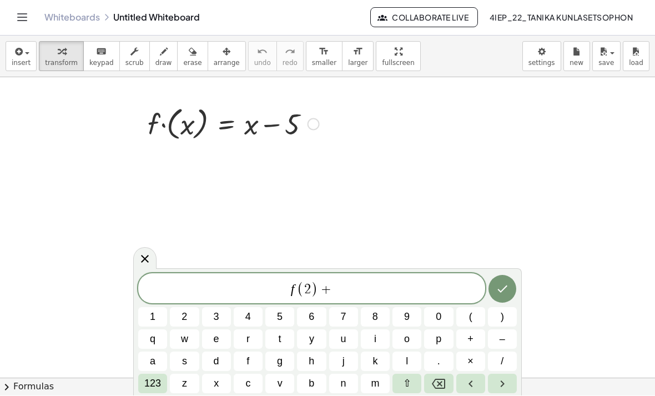
click at [259, 372] on button "f" at bounding box center [248, 361] width 29 height 19
click at [167, 394] on button "123" at bounding box center [152, 383] width 29 height 19
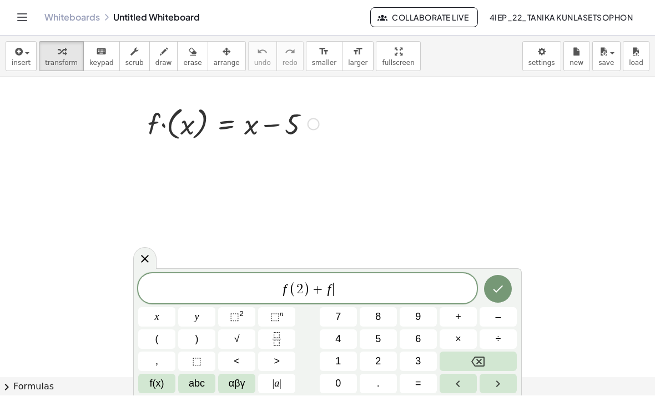
click at [171, 349] on button "(" at bounding box center [156, 339] width 37 height 19
click at [388, 327] on button "8" at bounding box center [378, 317] width 37 height 19
click at [214, 349] on button ")" at bounding box center [196, 339] width 37 height 19
click at [506, 303] on button "Done" at bounding box center [498, 289] width 28 height 28
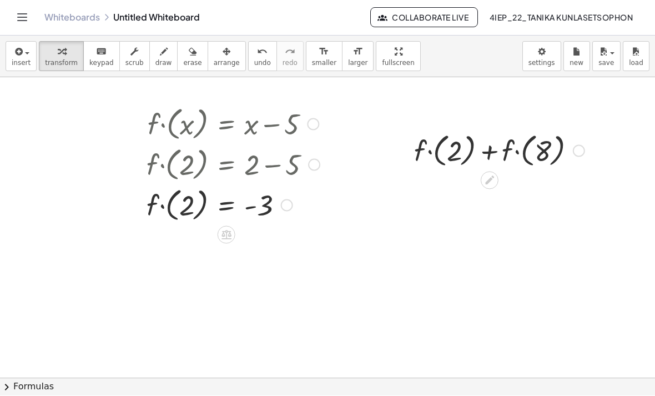
scroll to position [37, 0]
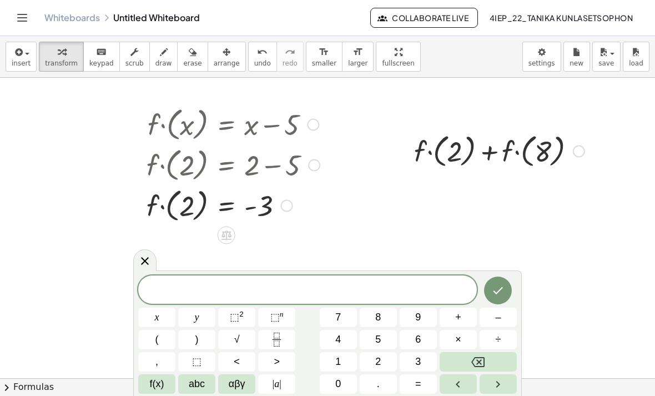
click at [145, 263] on icon at bounding box center [144, 260] width 13 height 13
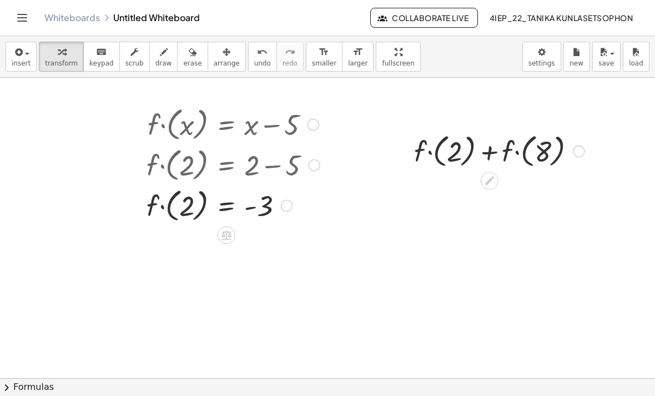
click at [281, 1] on div "Whiteboards Untitled Whiteboard Collaborate Live 4IEP_22_Tanika Kunlasetsophon" at bounding box center [327, 18] width 629 height 36
click at [308, 103] on div at bounding box center [233, 123] width 184 height 41
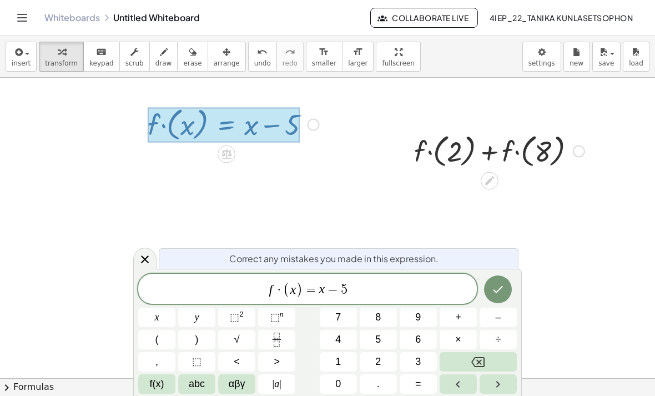
click at [408, 285] on span "f · ( x ) = x − 5" at bounding box center [307, 289] width 339 height 18
click at [490, 352] on div "f · ( x ) = x − 5 ​ x y ⬚ 2 ⬚ n 7 8 9 + – ( ) √ 4 5 6 × ÷ , ⬚ < > 1 2 3 f(x) ab…" at bounding box center [327, 334] width 379 height 120
click at [488, 357] on button "Backspace" at bounding box center [478, 361] width 77 height 19
click at [489, 358] on button "Backspace" at bounding box center [478, 361] width 77 height 19
click at [489, 359] on button "Backspace" at bounding box center [478, 361] width 77 height 19
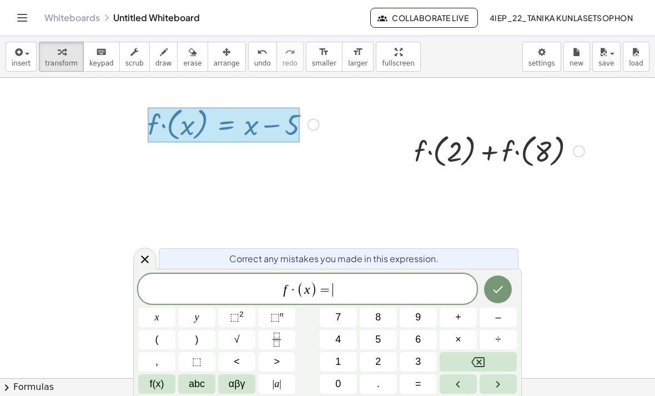
click at [151, 318] on button "x" at bounding box center [156, 317] width 37 height 19
click at [233, 317] on span "⬚" at bounding box center [234, 317] width 9 height 11
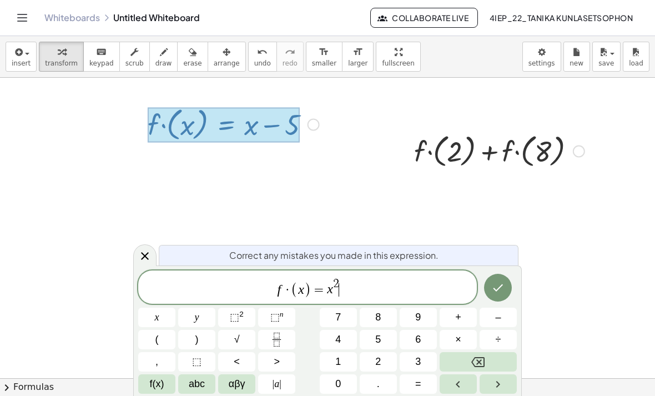
click at [464, 315] on button "+" at bounding box center [458, 317] width 37 height 19
click at [384, 365] on button "2" at bounding box center [378, 361] width 37 height 19
click at [159, 314] on span "x" at bounding box center [157, 317] width 4 height 15
click at [505, 288] on icon "Done" at bounding box center [497, 287] width 13 height 13
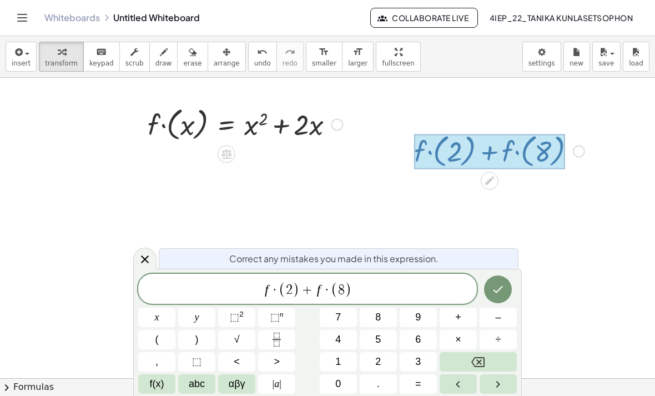
click at [496, 362] on button "Backspace" at bounding box center [478, 361] width 77 height 19
click at [497, 360] on button "Backspace" at bounding box center [478, 361] width 77 height 19
click at [495, 364] on button "Backspace" at bounding box center [478, 361] width 77 height 19
click at [495, 362] on button "Backspace" at bounding box center [478, 361] width 77 height 19
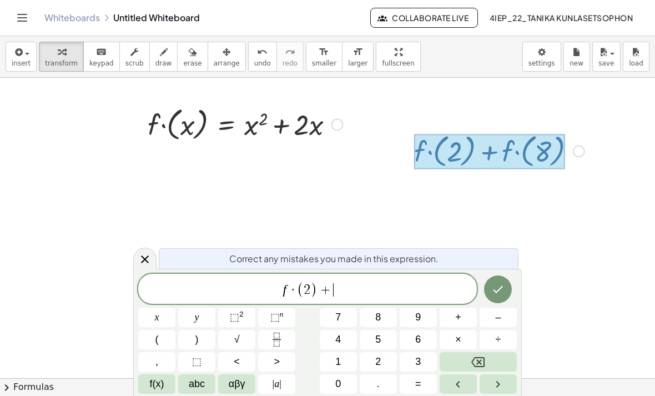
click at [495, 361] on button "Backspace" at bounding box center [478, 361] width 77 height 19
click at [495, 359] on button "Backspace" at bounding box center [478, 361] width 77 height 19
click at [496, 358] on button "Backspace" at bounding box center [478, 361] width 77 height 19
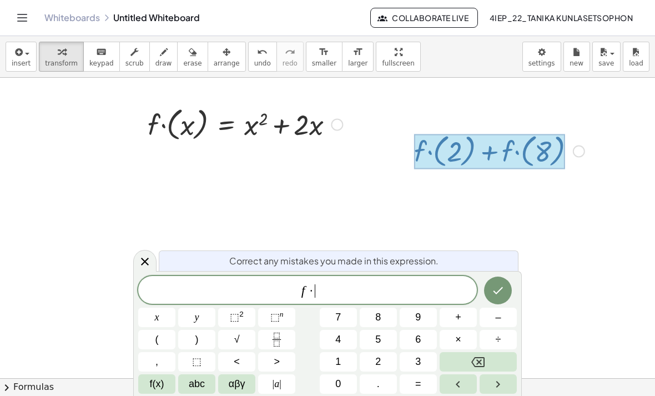
click at [499, 358] on button "Backspace" at bounding box center [478, 361] width 77 height 19
click at [157, 335] on span "(" at bounding box center [156, 339] width 3 height 15
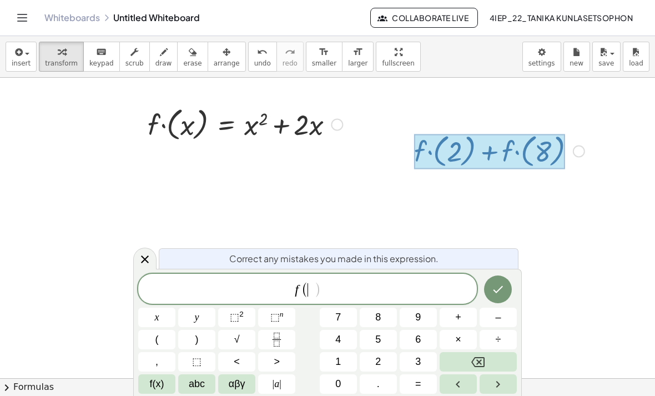
click at [389, 358] on button "2" at bounding box center [378, 361] width 37 height 19
click at [195, 339] on span ")" at bounding box center [196, 339] width 3 height 15
click at [513, 283] on div at bounding box center [498, 289] width 37 height 31
click at [497, 295] on icon "Done" at bounding box center [497, 289] width 13 height 13
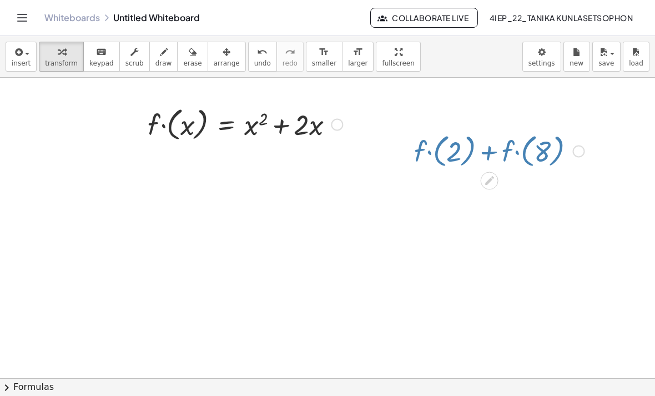
click at [0, 0] on icon "Done" at bounding box center [0, 0] width 0 height 0
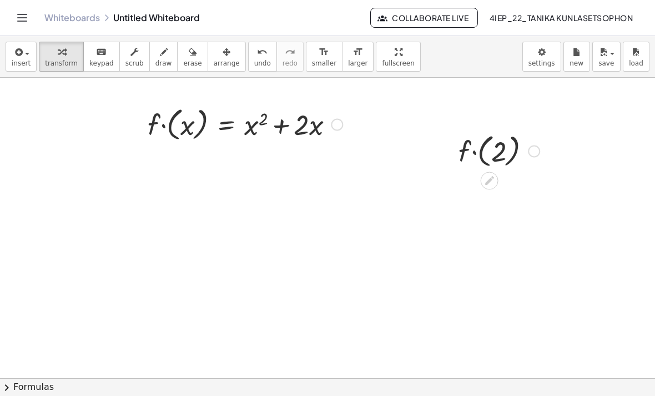
scroll to position [195, 0]
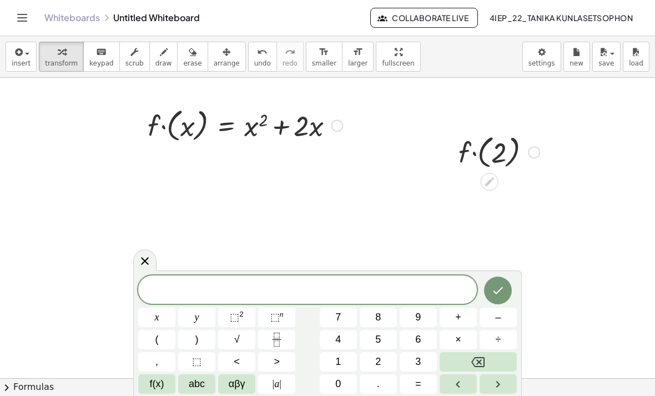
click at [143, 269] on div at bounding box center [144, 260] width 23 height 22
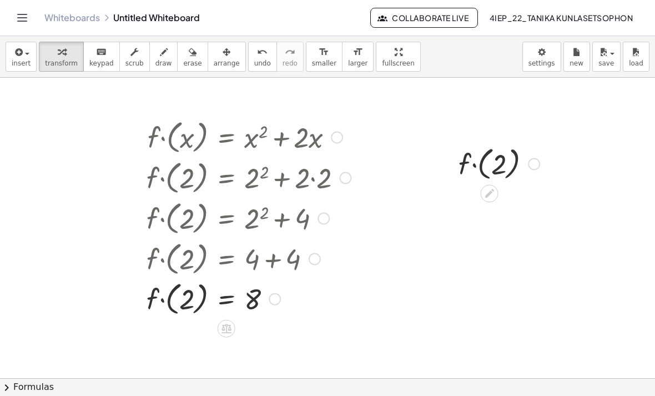
scroll to position [209, 0]
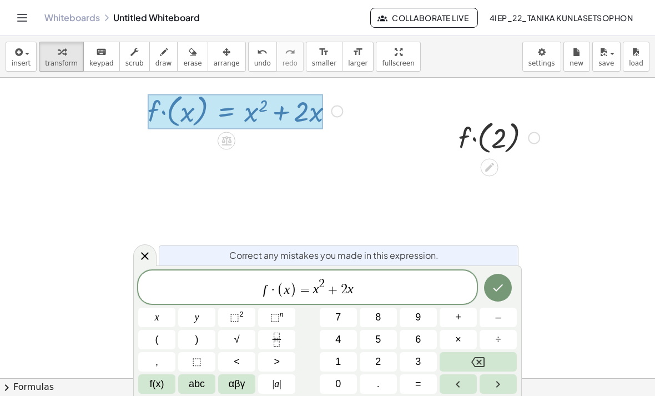
click at [424, 290] on span "f · ( x ) = x 2 + 2 x" at bounding box center [307, 288] width 339 height 22
click at [478, 359] on icon "Backspace" at bounding box center [477, 361] width 13 height 13
click at [482, 357] on icon "Backspace" at bounding box center [477, 361] width 13 height 13
click at [483, 361] on icon "Backspace" at bounding box center [477, 361] width 13 height 13
click at [464, 325] on button "+" at bounding box center [458, 317] width 37 height 19
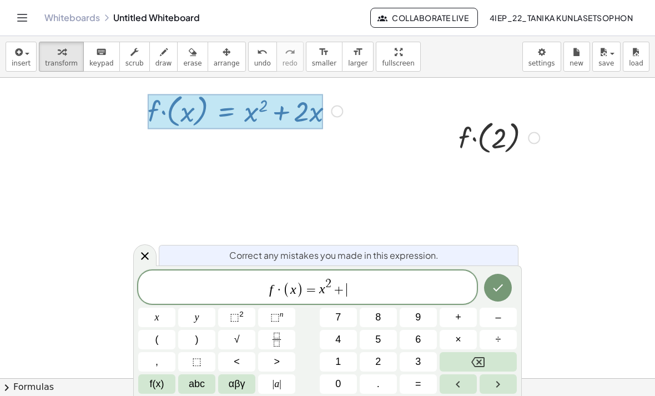
click at [383, 362] on button "2" at bounding box center [378, 361] width 37 height 19
click at [165, 313] on button "x" at bounding box center [156, 317] width 37 height 19
click at [459, 318] on span "+" at bounding box center [458, 317] width 6 height 15
click at [338, 367] on span "1" at bounding box center [338, 361] width 6 height 15
click at [500, 293] on icon "Done" at bounding box center [497, 287] width 13 height 13
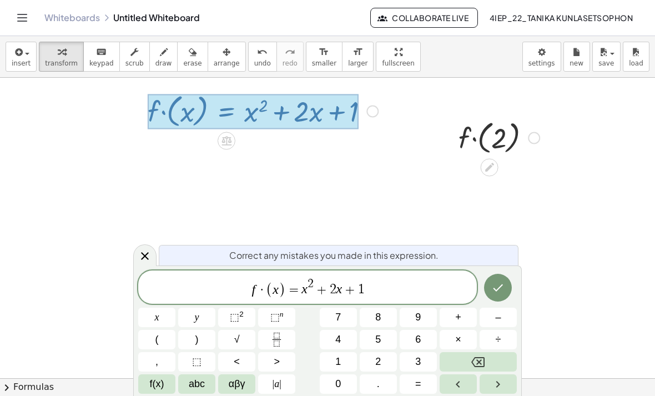
click at [322, 286] on span "+" at bounding box center [322, 289] width 16 height 13
click at [489, 360] on button "Backspace" at bounding box center [478, 361] width 77 height 19
click at [502, 321] on button "–" at bounding box center [498, 317] width 37 height 19
click at [499, 287] on icon "Done" at bounding box center [497, 287] width 13 height 13
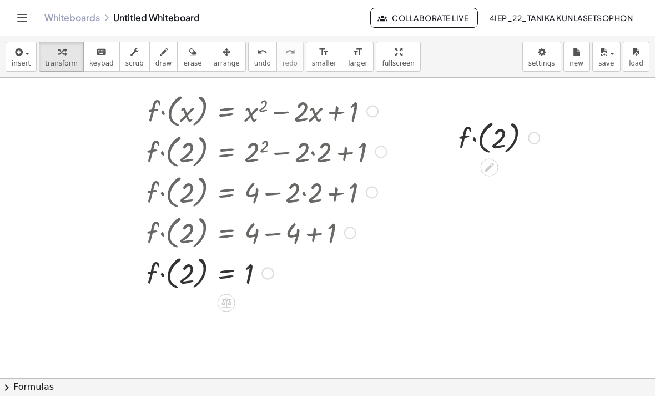
click at [310, 12] on div "Whiteboards Untitled Whiteboard" at bounding box center [207, 17] width 326 height 11
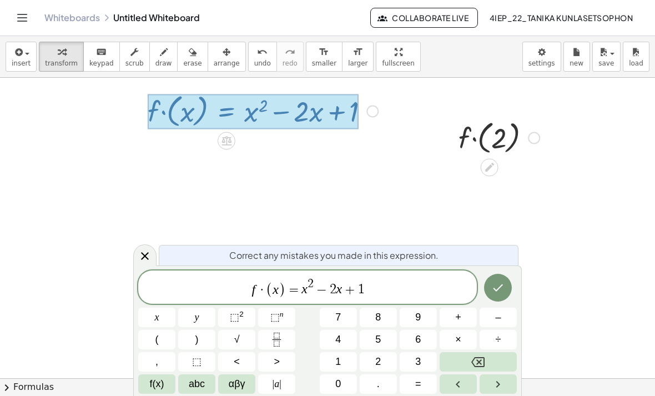
click at [380, 279] on span "f · ( x ) = x 2 − 2 x + 1" at bounding box center [307, 288] width 339 height 22
click at [476, 354] on button "Backspace" at bounding box center [478, 361] width 77 height 19
click at [475, 357] on icon "Backspace" at bounding box center [477, 361] width 13 height 13
click at [477, 356] on icon "Backspace" at bounding box center [477, 361] width 13 height 13
click at [479, 355] on button "Backspace" at bounding box center [478, 361] width 77 height 19
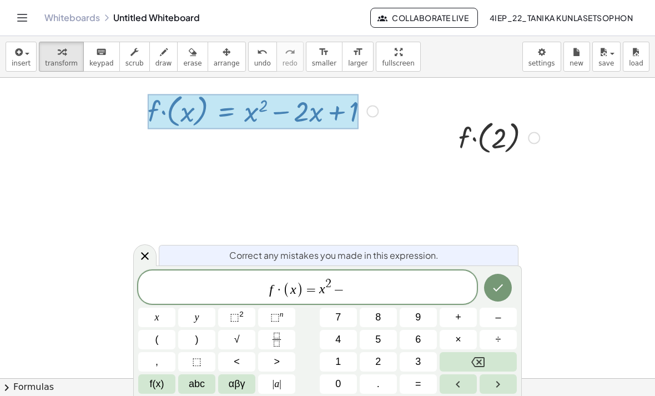
click at [483, 357] on icon "Backspace" at bounding box center [477, 362] width 13 height 10
click at [468, 319] on button "+" at bounding box center [458, 317] width 37 height 19
click at [376, 363] on span "2" at bounding box center [378, 361] width 6 height 15
click at [162, 320] on button "x" at bounding box center [156, 317] width 37 height 19
click at [492, 317] on button "–" at bounding box center [498, 317] width 37 height 19
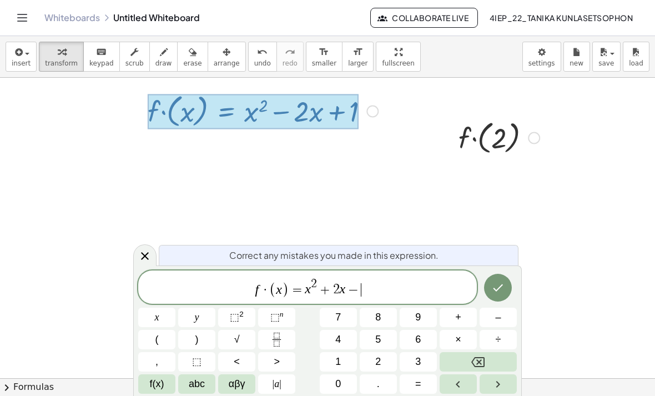
click at [343, 336] on button "4" at bounding box center [338, 339] width 37 height 19
click at [509, 289] on button "Done" at bounding box center [498, 288] width 28 height 28
click at [327, 291] on span "+" at bounding box center [322, 289] width 16 height 13
click at [502, 318] on button "–" at bounding box center [498, 317] width 37 height 19
click at [489, 356] on button "Backspace" at bounding box center [478, 361] width 77 height 19
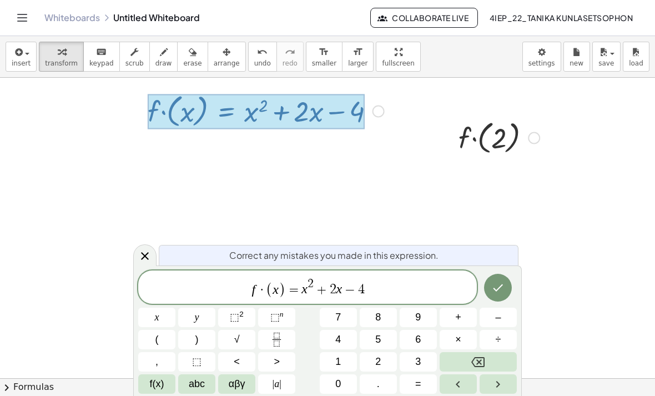
click at [483, 359] on icon "Backspace" at bounding box center [477, 361] width 13 height 13
click at [496, 313] on span "–" at bounding box center [498, 317] width 6 height 15
click at [494, 288] on icon "Done" at bounding box center [499, 287] width 10 height 7
click at [352, 290] on span "−" at bounding box center [350, 289] width 16 height 13
click at [471, 357] on button "Backspace" at bounding box center [478, 361] width 77 height 19
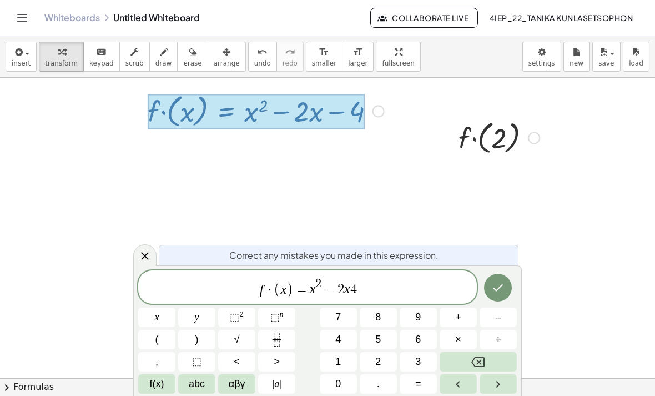
click at [465, 316] on button "+" at bounding box center [458, 317] width 37 height 19
click at [506, 288] on button "Done" at bounding box center [498, 288] width 28 height 28
click at [410, 287] on span "f · ( x ) = x 2 − 2 x + 4" at bounding box center [307, 288] width 339 height 22
click at [480, 368] on icon "Backspace" at bounding box center [477, 361] width 13 height 13
click at [486, 358] on button "Backspace" at bounding box center [478, 361] width 77 height 19
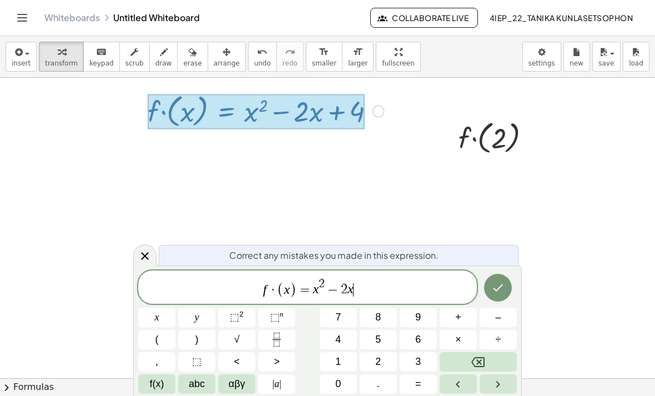
click at [487, 357] on button "Backspace" at bounding box center [478, 361] width 77 height 19
click at [486, 357] on button "Backspace" at bounding box center [478, 361] width 77 height 19
click at [489, 357] on button "Backspace" at bounding box center [478, 361] width 77 height 19
click at [491, 355] on button "Backspace" at bounding box center [478, 361] width 77 height 19
click at [490, 355] on button "Backspace" at bounding box center [478, 361] width 77 height 19
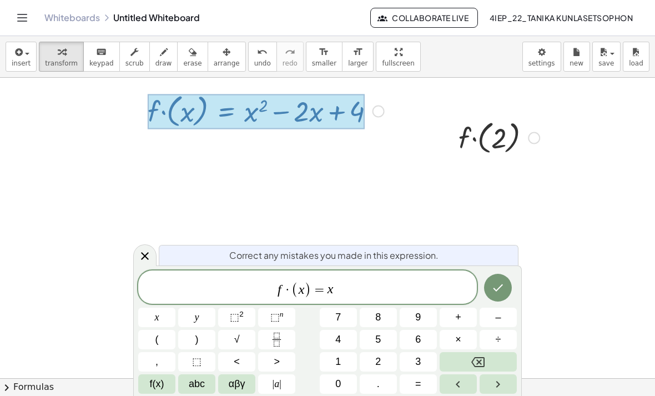
click at [488, 356] on button "Backspace" at bounding box center [478, 361] width 77 height 19
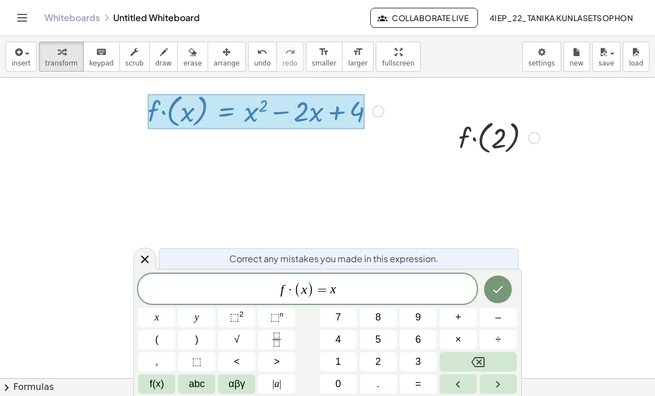
click at [489, 360] on button "Backspace" at bounding box center [478, 361] width 77 height 19
click at [169, 343] on button "(" at bounding box center [156, 339] width 37 height 19
click at [150, 320] on button "x" at bounding box center [156, 317] width 37 height 19
click at [490, 321] on button "–" at bounding box center [498, 317] width 37 height 19
click at [412, 366] on button "3" at bounding box center [418, 361] width 37 height 19
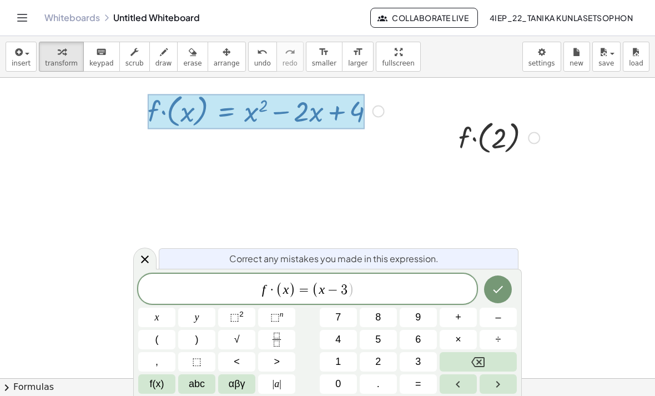
click at [201, 340] on button ")" at bounding box center [196, 339] width 37 height 19
click at [244, 317] on sup "2" at bounding box center [241, 314] width 4 height 8
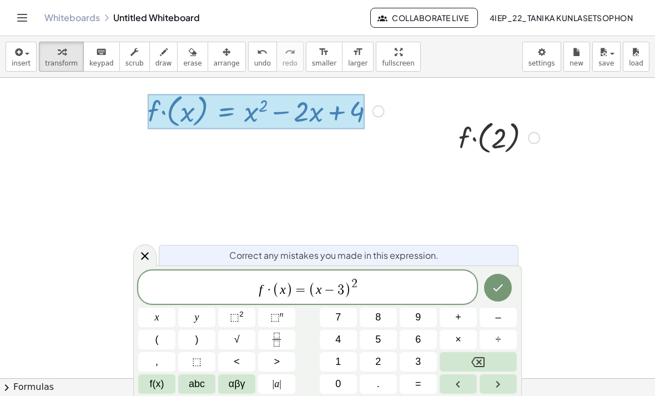
click at [500, 293] on icon "Done" at bounding box center [497, 287] width 13 height 13
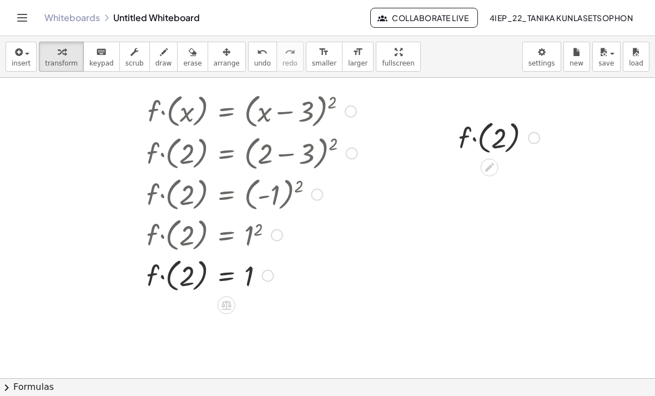
click at [360, 89] on div at bounding box center [252, 110] width 222 height 42
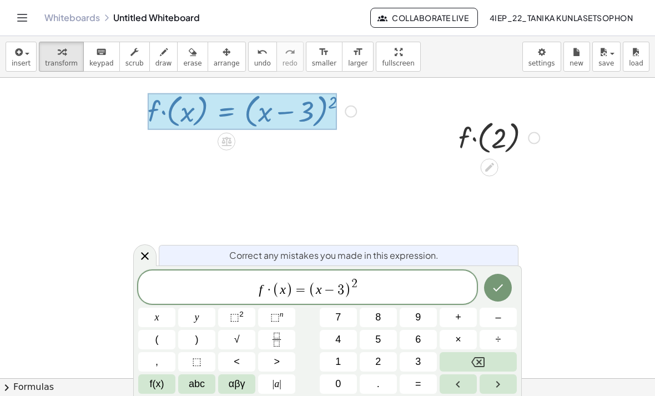
click at [424, 277] on span "f · ( x ) = ( x − 3 ) 2" at bounding box center [307, 288] width 339 height 22
click at [458, 321] on span "+" at bounding box center [458, 317] width 6 height 15
click at [374, 358] on button "2" at bounding box center [378, 361] width 37 height 19
click at [505, 288] on button "Done" at bounding box center [498, 288] width 28 height 28
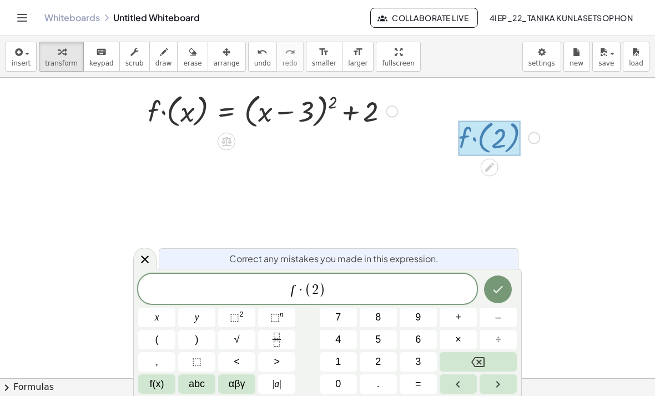
click at [484, 365] on icon "Backspace" at bounding box center [477, 362] width 13 height 10
click at [481, 363] on icon "Backspace" at bounding box center [477, 362] width 13 height 10
click at [340, 339] on span "4" at bounding box center [338, 339] width 6 height 15
click at [162, 336] on button "(" at bounding box center [156, 339] width 37 height 19
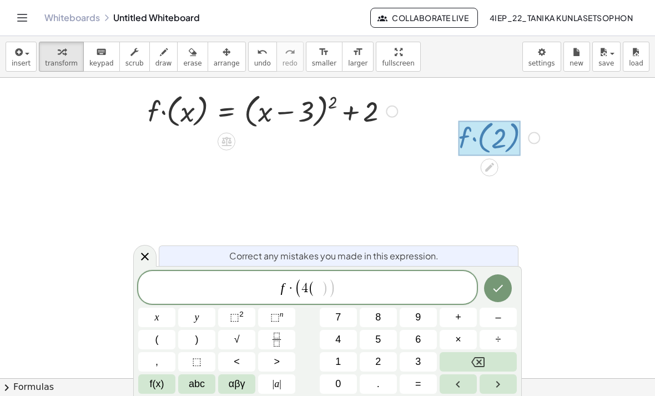
click at [481, 357] on icon "Backspace" at bounding box center [477, 362] width 13 height 10
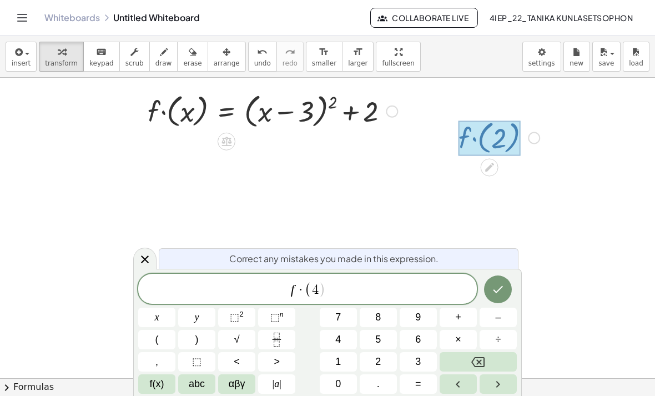
click at [202, 335] on button ")" at bounding box center [196, 339] width 37 height 19
click at [496, 282] on button "Done" at bounding box center [498, 289] width 28 height 28
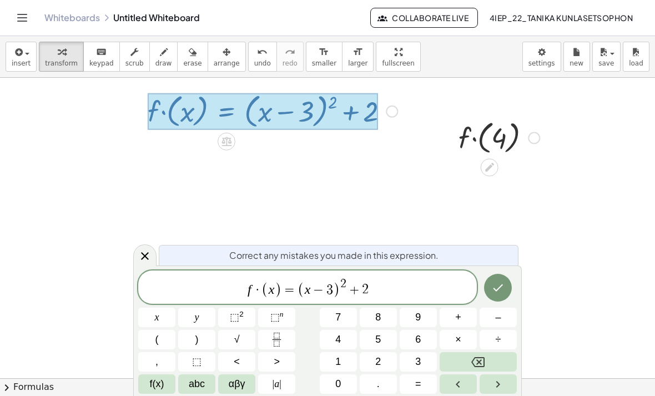
click at [408, 288] on span "f · ( x ) = ( x − 3 ) 2 + 2" at bounding box center [307, 288] width 339 height 22
click at [488, 360] on button "Backspace" at bounding box center [478, 361] width 77 height 19
click at [498, 322] on span "–" at bounding box center [498, 317] width 6 height 15
click at [484, 362] on icon "Backspace" at bounding box center [477, 362] width 13 height 10
click at [484, 362] on icon "Backspace" at bounding box center [477, 361] width 13 height 13
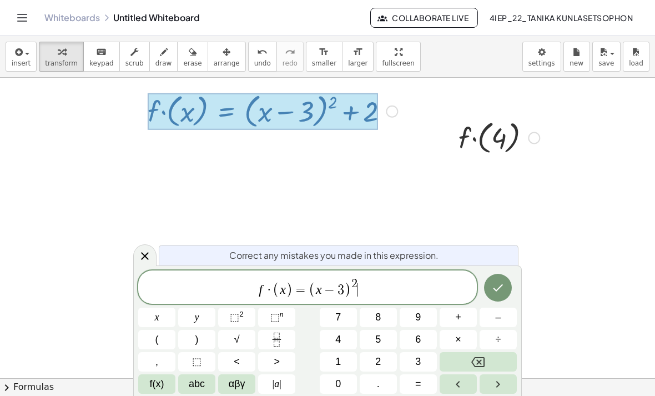
click at [381, 356] on span "2" at bounding box center [378, 361] width 6 height 15
click at [477, 363] on icon "Backspace" at bounding box center [477, 361] width 13 height 13
click at [506, 318] on button "–" at bounding box center [498, 317] width 37 height 19
click at [389, 362] on button "2" at bounding box center [378, 361] width 37 height 19
click at [495, 290] on icon "Done" at bounding box center [497, 287] width 13 height 13
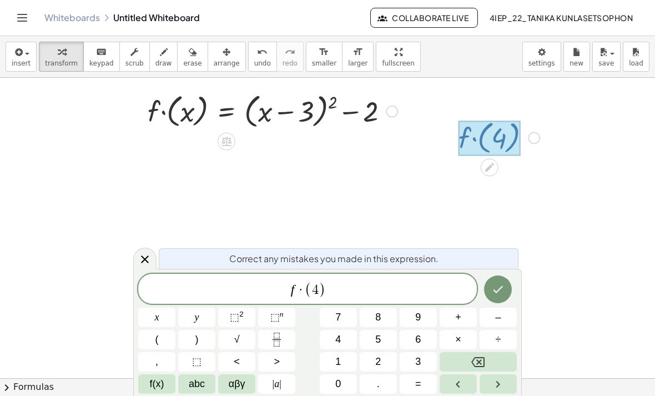
click at [395, 294] on span "f · ( 4 )" at bounding box center [307, 289] width 339 height 18
click at [309, 290] on span "(" at bounding box center [308, 290] width 7 height 16
click at [494, 321] on button "–" at bounding box center [498, 317] width 37 height 19
click at [504, 290] on icon "Done" at bounding box center [497, 289] width 13 height 13
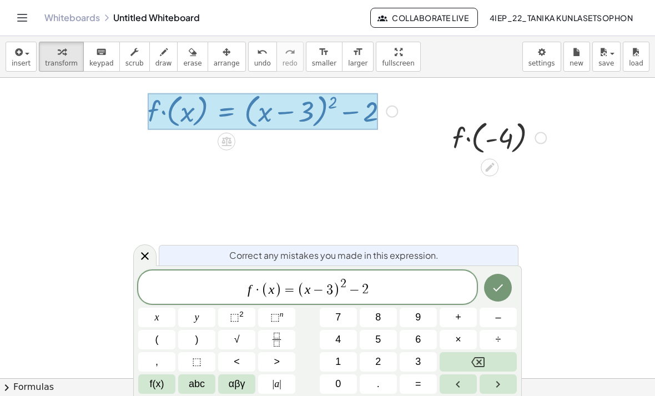
click at [418, 286] on span "f · ( x ) = ( x − 3 ) 2 − 2" at bounding box center [307, 288] width 339 height 22
click at [491, 360] on button "Backspace" at bounding box center [478, 361] width 77 height 19
click at [384, 342] on button "5" at bounding box center [378, 339] width 37 height 19
click at [504, 284] on icon "Done" at bounding box center [497, 287] width 13 height 13
click at [486, 355] on button "Backspace" at bounding box center [478, 361] width 77 height 19
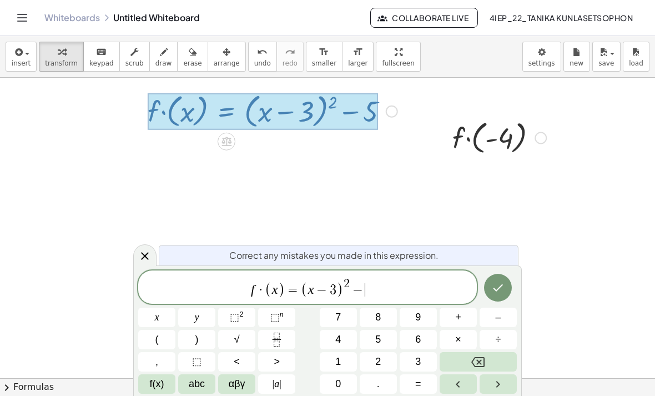
click at [476, 359] on icon "Backspace" at bounding box center [477, 361] width 13 height 13
click at [460, 317] on span "+" at bounding box center [458, 317] width 6 height 15
click at [377, 355] on span "2" at bounding box center [378, 361] width 6 height 15
click at [503, 288] on icon "Done" at bounding box center [497, 287] width 13 height 13
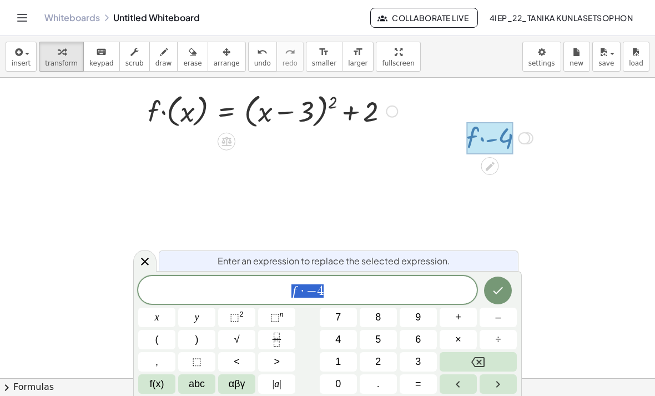
click at [146, 258] on icon at bounding box center [144, 261] width 13 height 13
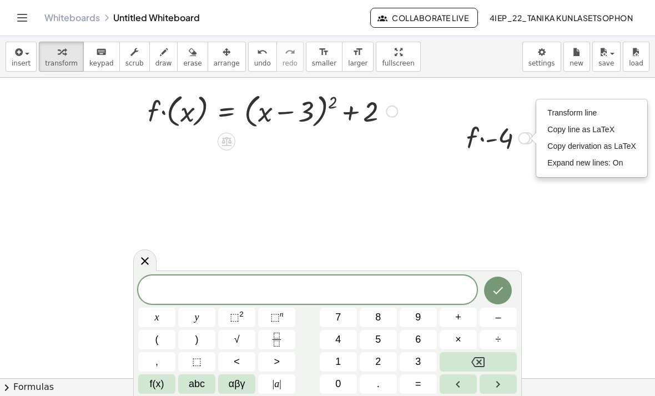
click at [500, 362] on button "Backspace" at bounding box center [478, 361] width 77 height 19
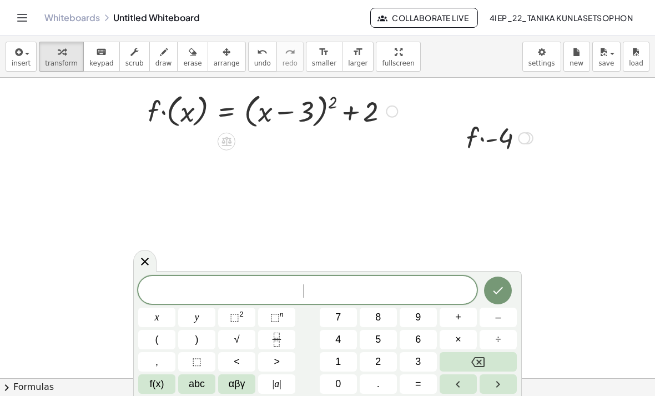
click at [499, 362] on button "Backspace" at bounding box center [478, 361] width 77 height 19
click at [497, 359] on button "Backspace" at bounding box center [478, 361] width 77 height 19
